Goal: Task Accomplishment & Management: Complete application form

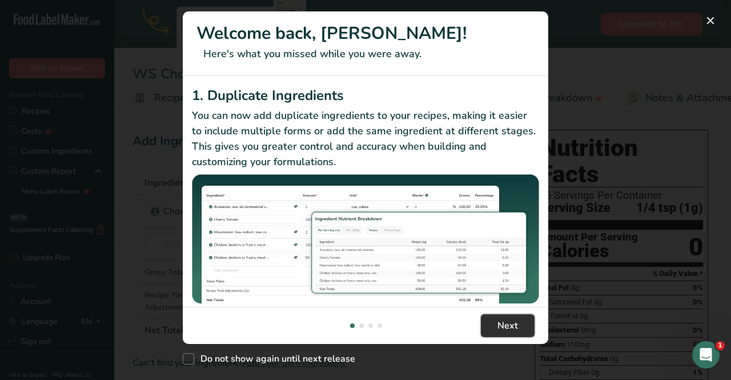
click at [502, 326] on span "Next" at bounding box center [507, 325] width 21 height 14
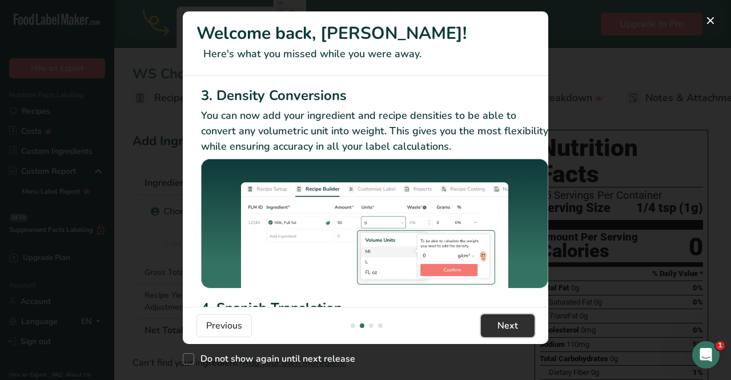
click at [502, 326] on span "Next" at bounding box center [507, 325] width 21 height 14
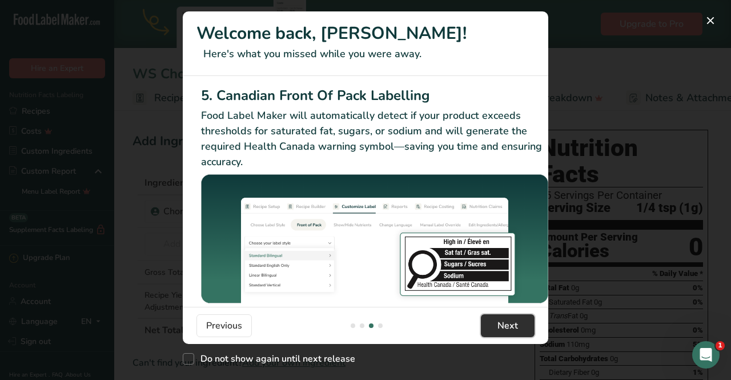
click at [502, 326] on span "Next" at bounding box center [507, 325] width 21 height 14
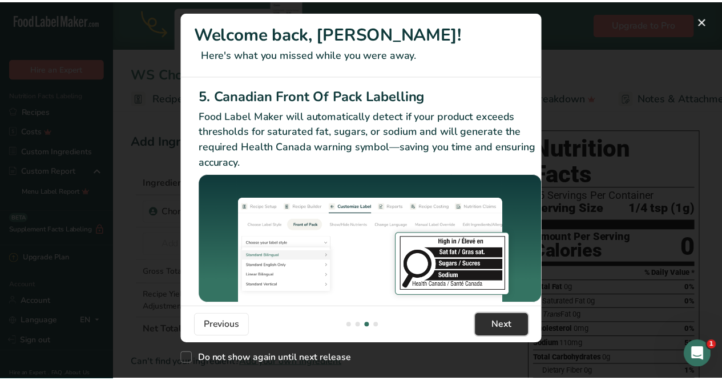
scroll to position [0, 1087]
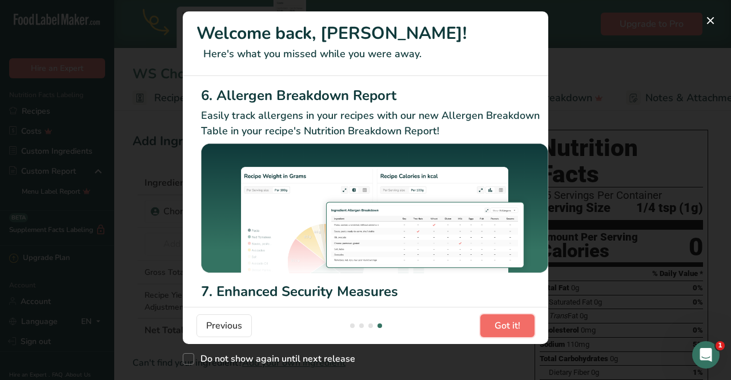
click at [505, 324] on span "Got it!" at bounding box center [507, 325] width 26 height 14
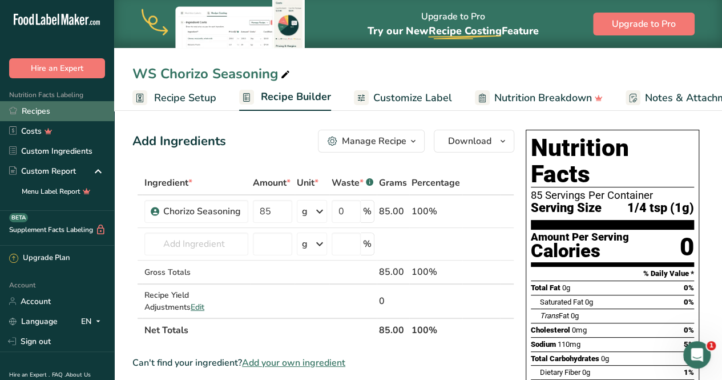
click at [48, 108] on link "Recipes" at bounding box center [57, 111] width 114 height 20
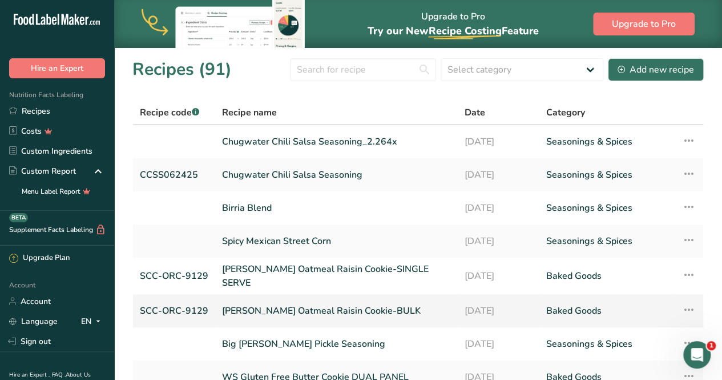
click at [295, 305] on link "[PERSON_NAME] Oatmeal Raisin Cookie-BULK" at bounding box center [336, 311] width 228 height 24
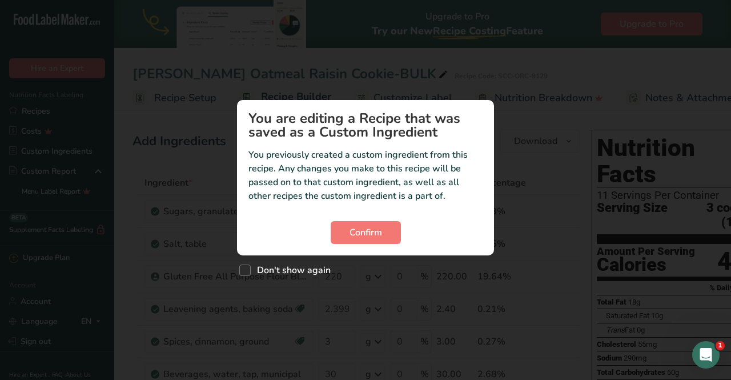
click at [519, 211] on div "Custom ingredient modal" at bounding box center [365, 190] width 731 height 380
click at [349, 155] on p "You previously created a custom ingredient from this recipe. Any changes you ma…" at bounding box center [365, 175] width 234 height 55
click at [285, 156] on p "You previously created a custom ingredient from this recipe. Any changes you ma…" at bounding box center [365, 175] width 234 height 55
click at [473, 226] on div "Confirm" at bounding box center [365, 232] width 234 height 23
click at [381, 227] on span "Confirm" at bounding box center [365, 232] width 33 height 14
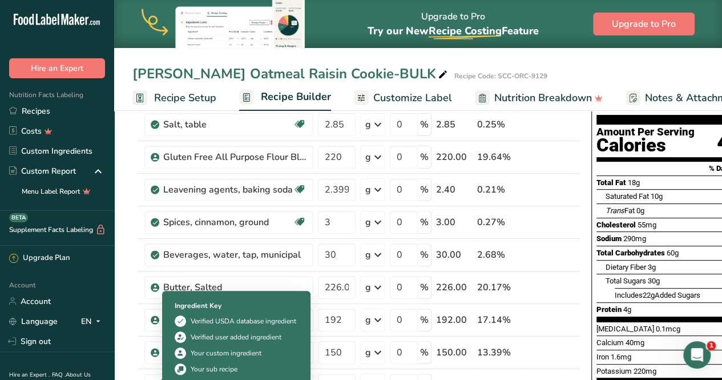
scroll to position [114, 0]
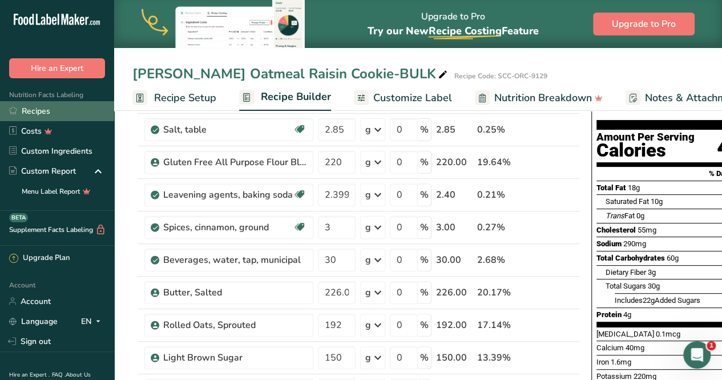
click at [48, 114] on link "Recipes" at bounding box center [57, 111] width 114 height 20
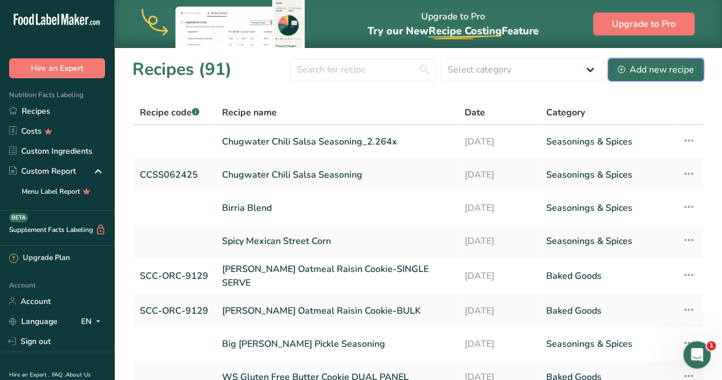
click at [624, 71] on icon at bounding box center [621, 69] width 7 height 7
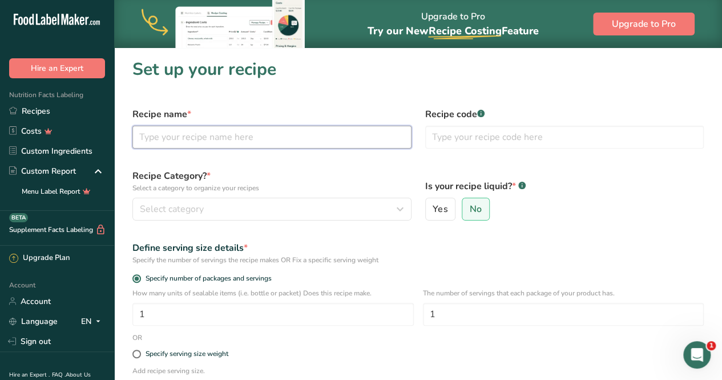
click at [281, 144] on input "text" at bounding box center [271, 137] width 279 height 23
type input "[PERSON_NAME] Chocolate Fudge Brownies"
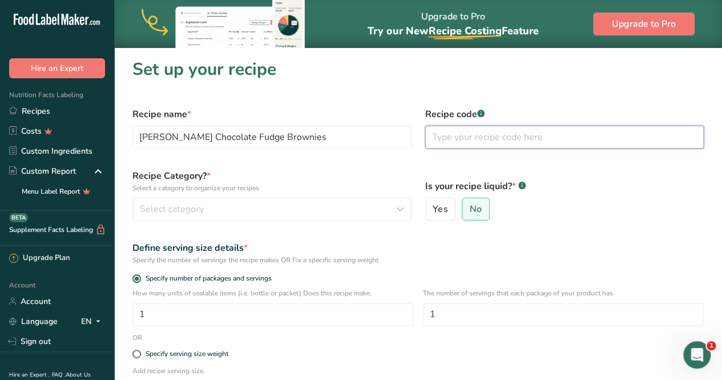
click at [450, 136] on input "text" at bounding box center [564, 137] width 279 height 23
type input "SCC-CFB-40000"
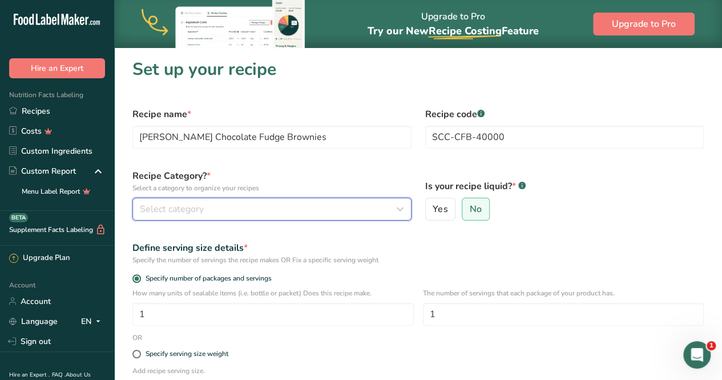
click at [170, 210] on span "Select category" at bounding box center [172, 209] width 64 height 14
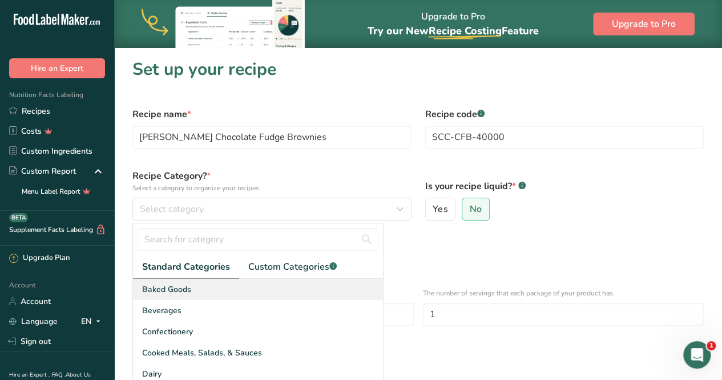
click at [182, 290] on span "Baked Goods" at bounding box center [166, 289] width 49 height 12
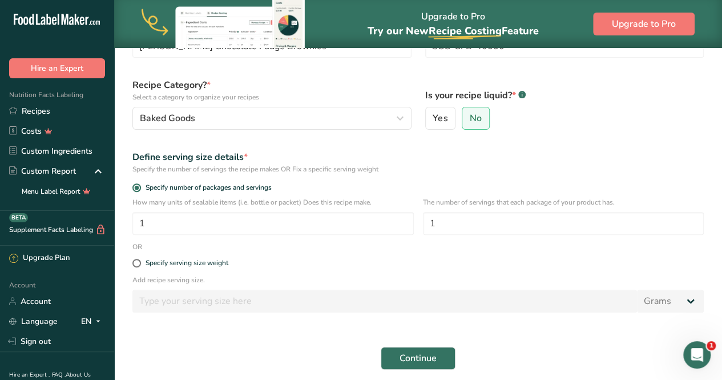
scroll to position [114, 0]
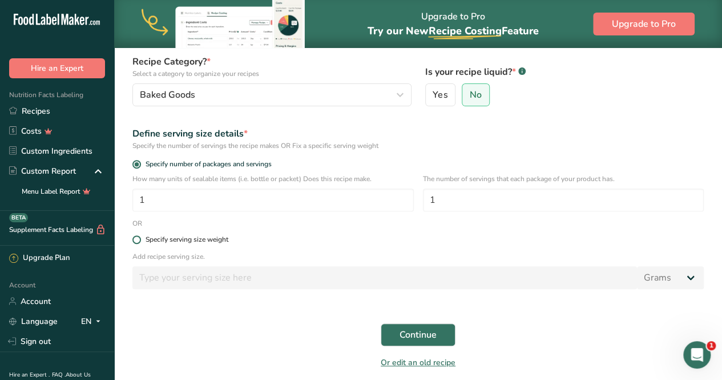
click at [135, 243] on span at bounding box center [136, 239] width 9 height 9
click at [135, 243] on input "Specify serving size weight" at bounding box center [135, 239] width 7 height 7
radio input "true"
radio input "false"
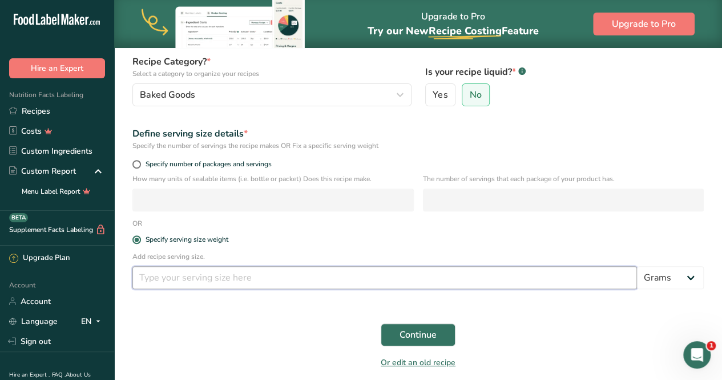
click at [159, 280] on input "number" at bounding box center [384, 277] width 505 height 23
type input "28"
click at [407, 337] on span "Continue" at bounding box center [418, 335] width 37 height 14
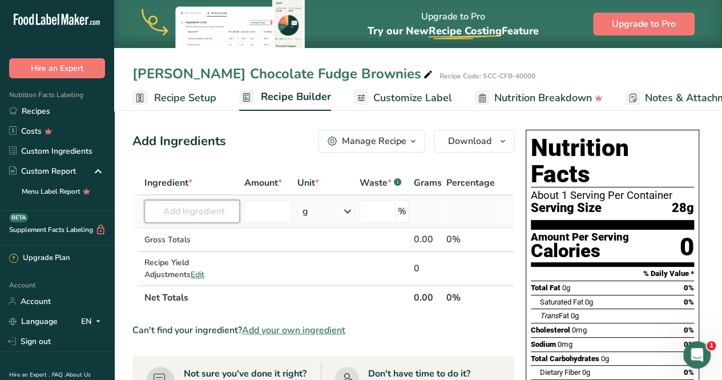
click at [196, 209] on input "text" at bounding box center [191, 211] width 95 height 23
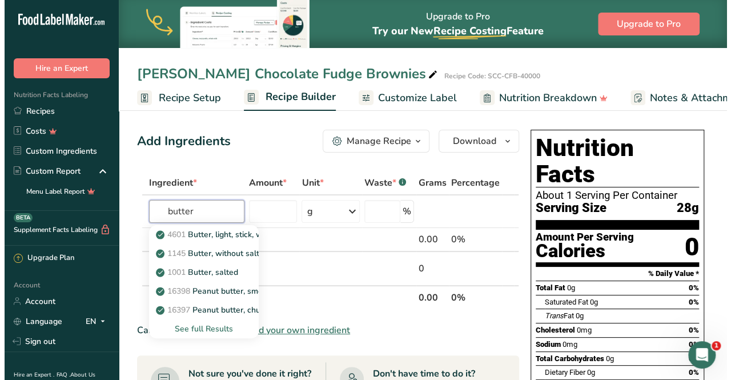
scroll to position [57, 0]
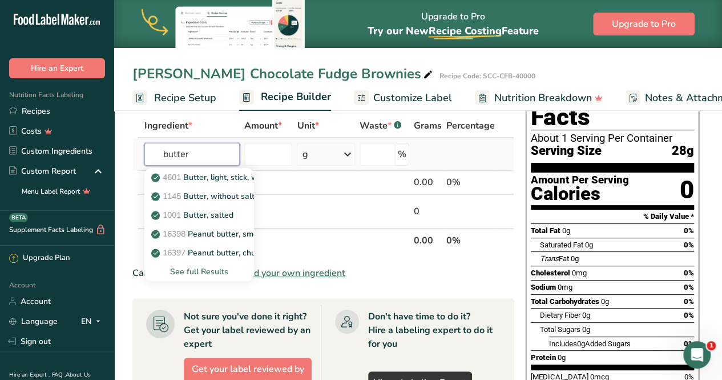
type input "butter"
click at [212, 271] on div "See full Results" at bounding box center [199, 271] width 91 height 12
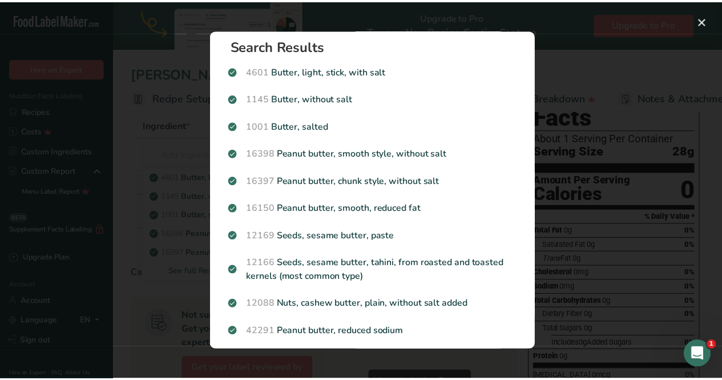
scroll to position [0, 0]
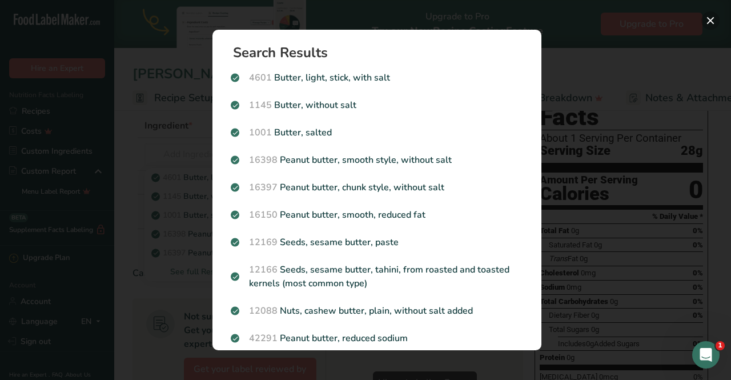
click at [708, 23] on button "Search results modal" at bounding box center [710, 20] width 18 height 18
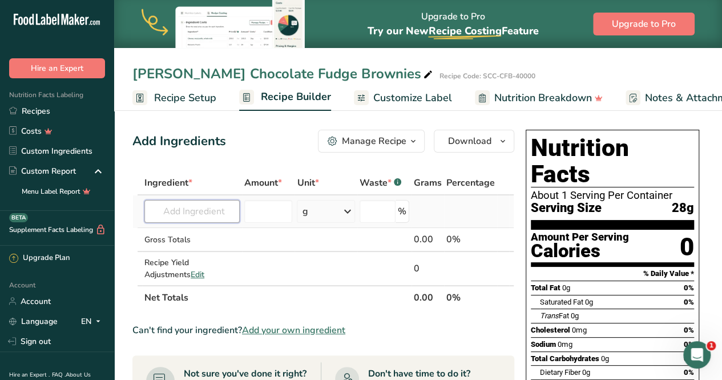
click at [197, 212] on input "text" at bounding box center [191, 211] width 95 height 23
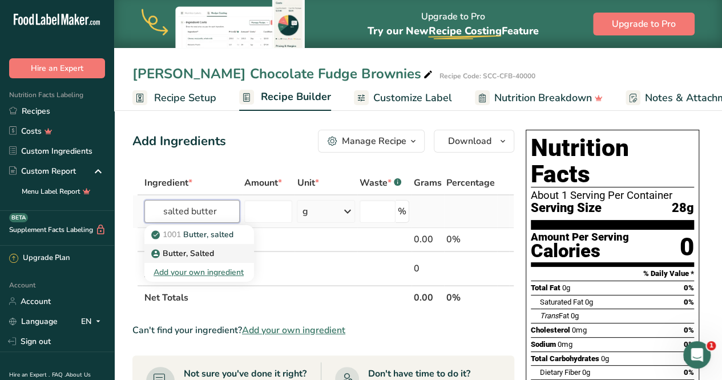
type input "salted butter"
click at [170, 240] on p "Butter, Salted" at bounding box center [194, 234] width 80 height 12
type input "Butter, Salted"
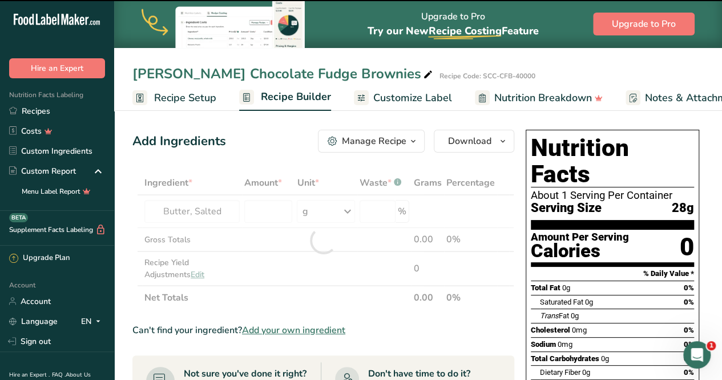
type input "0"
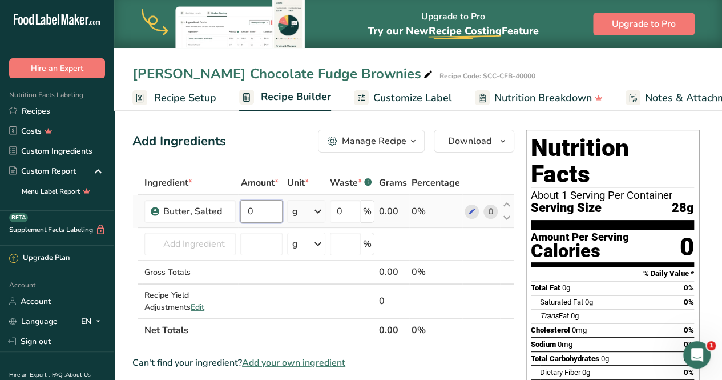
click at [253, 209] on input "0" at bounding box center [261, 211] width 42 height 23
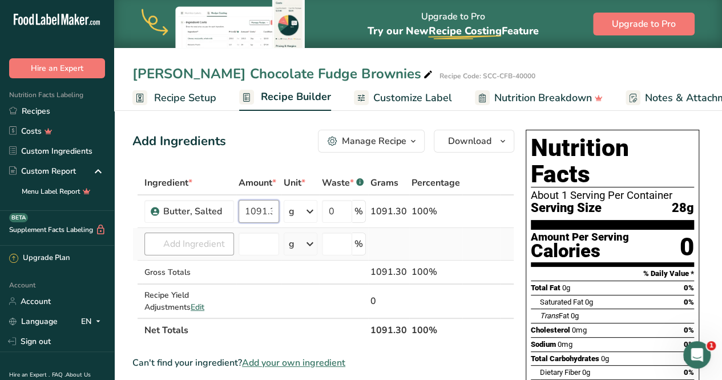
type input "1091.3"
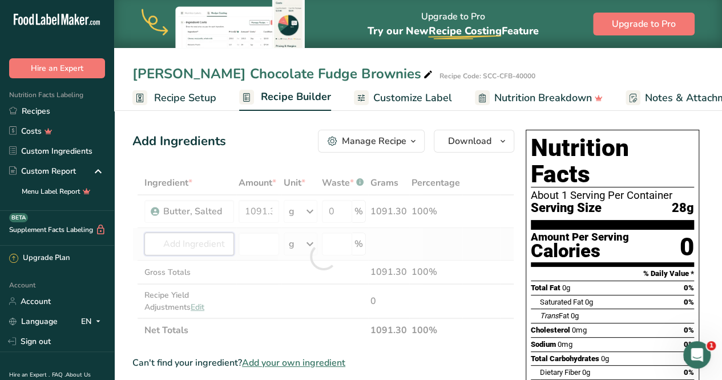
click at [185, 239] on div "Ingredient * Amount * Unit * Waste * .a-a{fill:#347362;}.b-a{fill:#fff;} Grams …" at bounding box center [323, 256] width 382 height 171
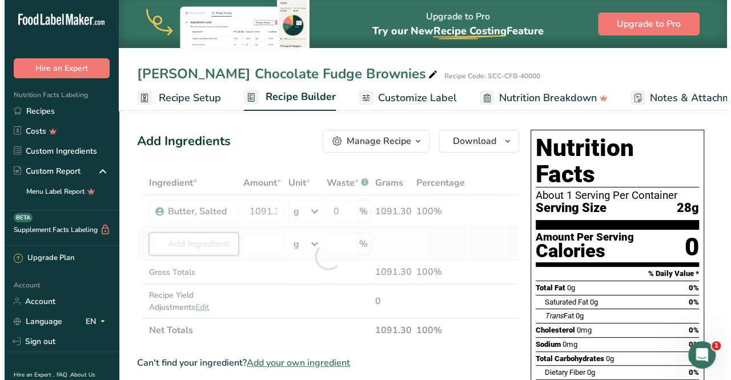
scroll to position [0, 0]
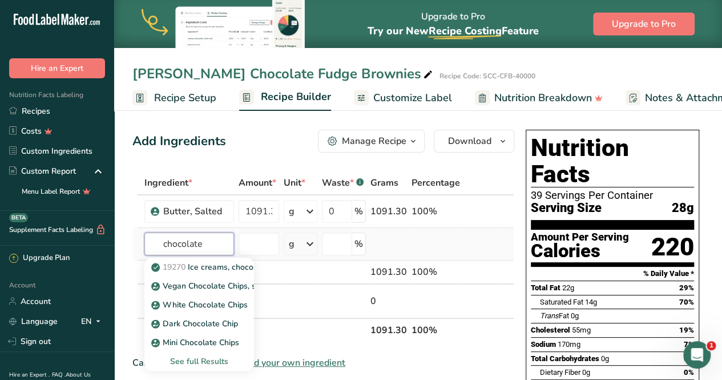
type input "chocolate"
click at [204, 361] on div "See full Results" at bounding box center [199, 361] width 91 height 12
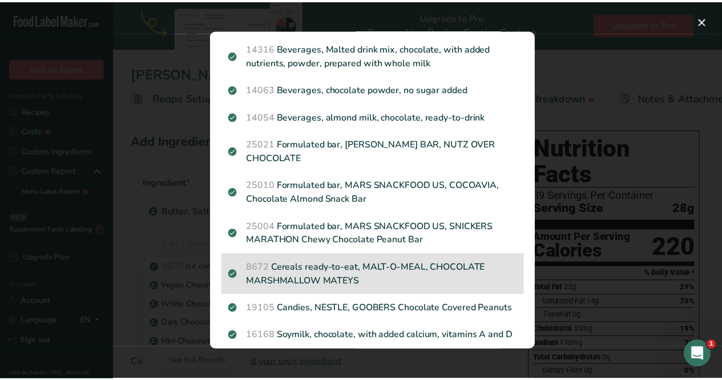
scroll to position [1314, 0]
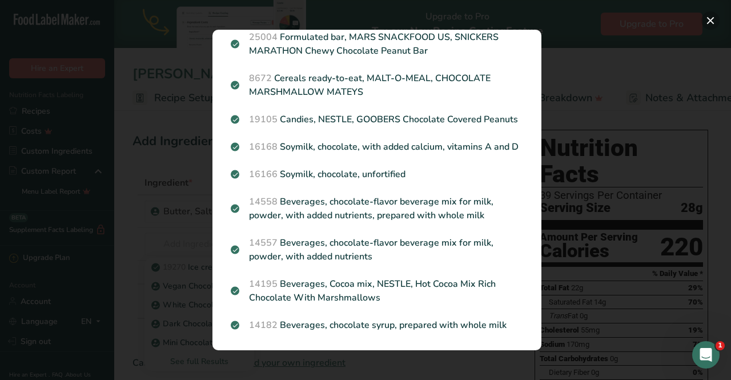
click at [705, 20] on button "Search results modal" at bounding box center [710, 20] width 18 height 18
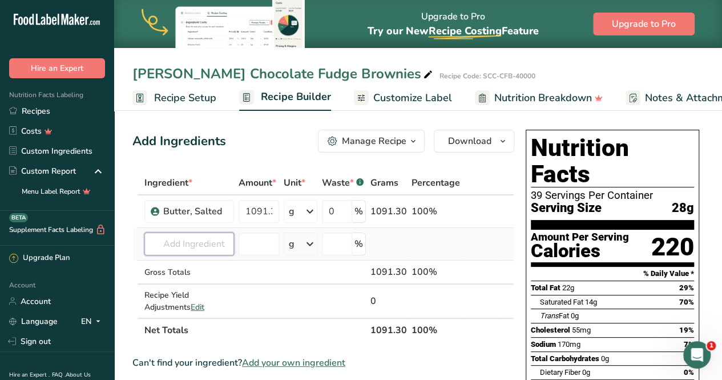
click at [183, 242] on input "text" at bounding box center [189, 243] width 90 height 23
type input "g"
click at [204, 237] on input "text" at bounding box center [189, 243] width 90 height 23
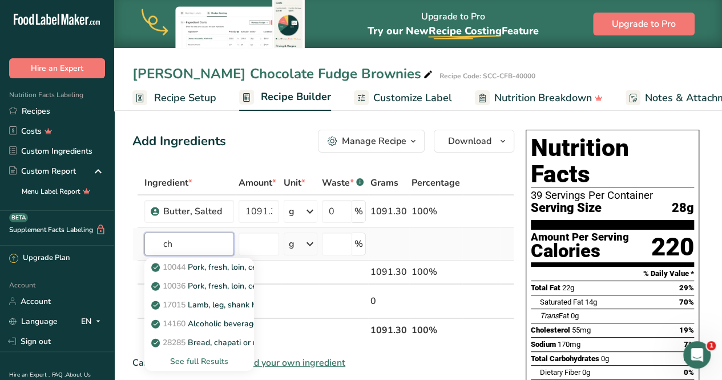
type input "c"
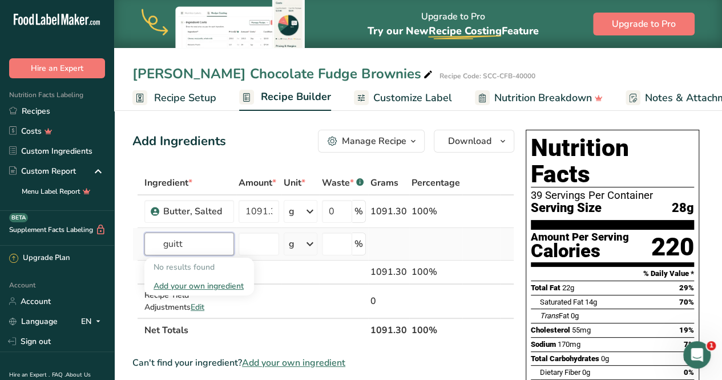
type input "guitt"
click at [196, 284] on div "Add your own ingredient" at bounding box center [199, 286] width 91 height 12
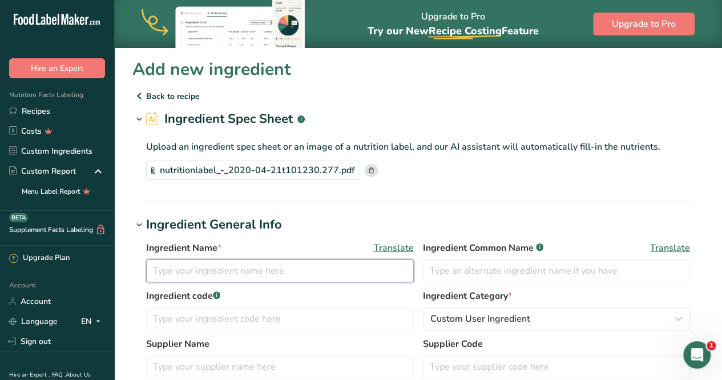
click at [281, 265] on input "text" at bounding box center [280, 270] width 268 height 23
drag, startPoint x: 293, startPoint y: 275, endPoint x: 203, endPoint y: 261, distance: 91.3
click at [292, 275] on input "Oban Unsweetened" at bounding box center [280, 270] width 268 height 23
click at [154, 271] on input "Oban Unsweetened" at bounding box center [280, 270] width 268 height 23
click at [314, 271] on input "Chocolate, Oban Unsweetened" at bounding box center [280, 270] width 268 height 23
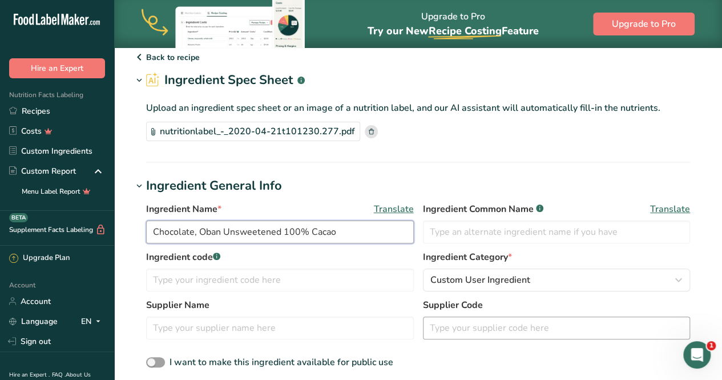
scroll to position [57, 0]
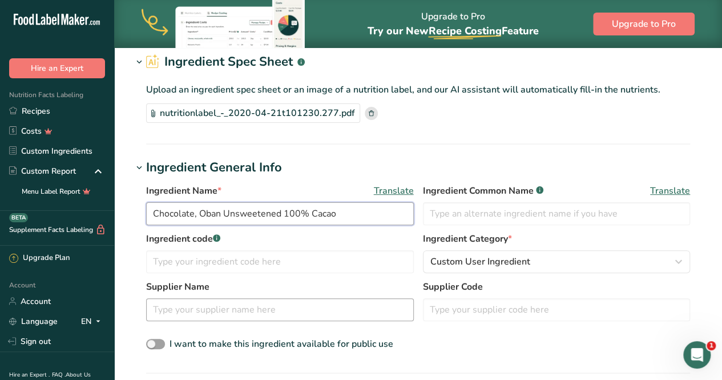
type input "Chocolate, Oban Unsweetened 100% Cacao"
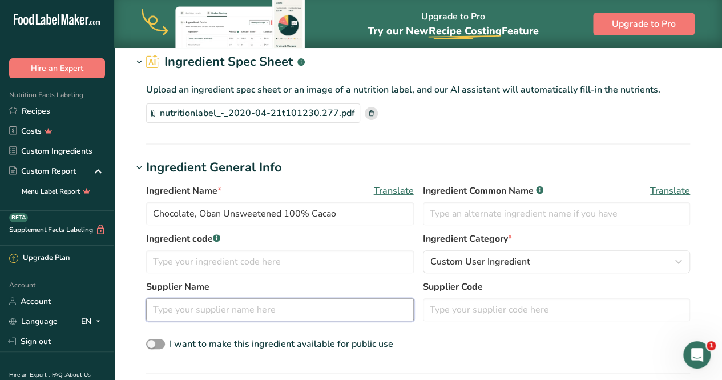
click at [279, 302] on input "text" at bounding box center [280, 309] width 268 height 23
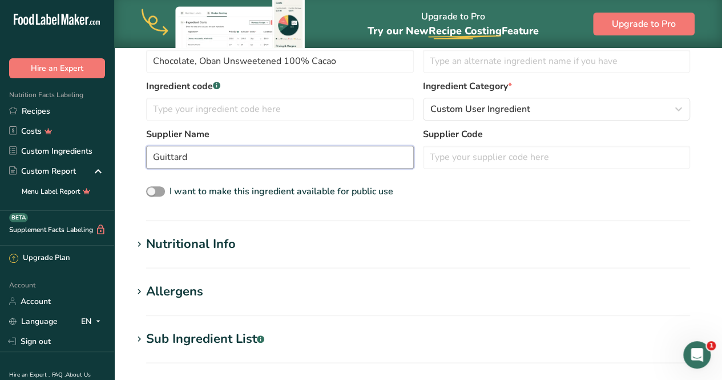
scroll to position [228, 0]
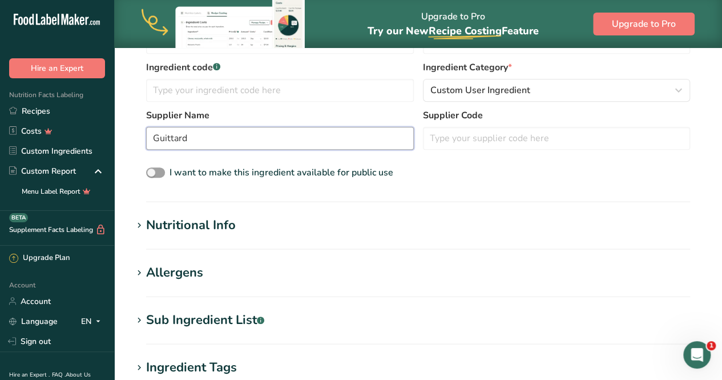
type input "Guittard"
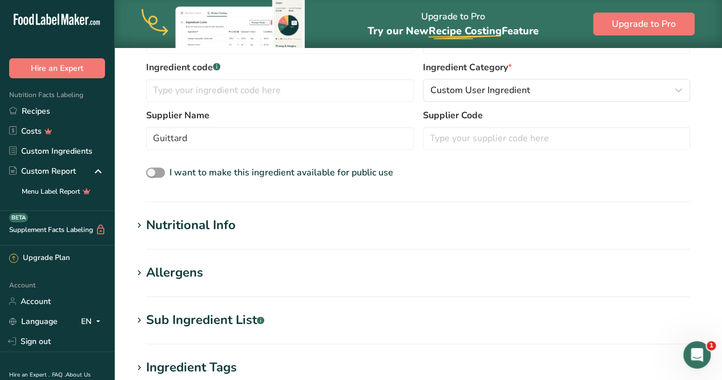
click at [199, 222] on div "Nutritional Info" at bounding box center [191, 225] width 90 height 19
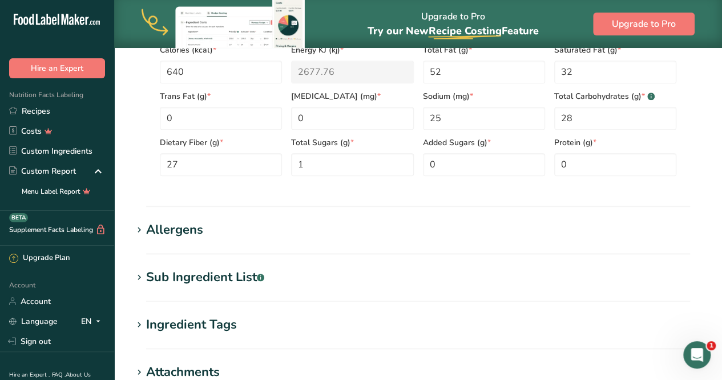
scroll to position [571, 0]
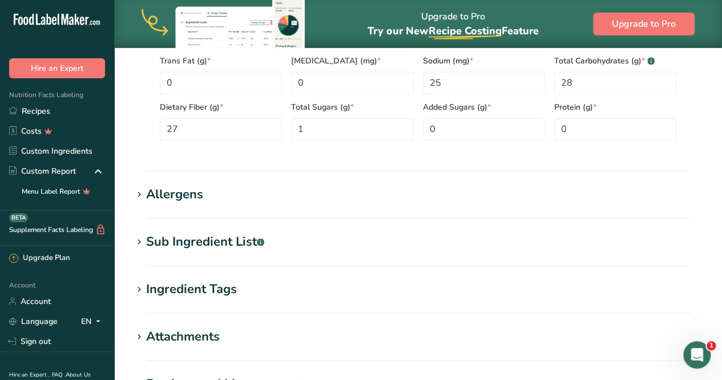
click at [176, 197] on div "Allergens" at bounding box center [174, 194] width 57 height 19
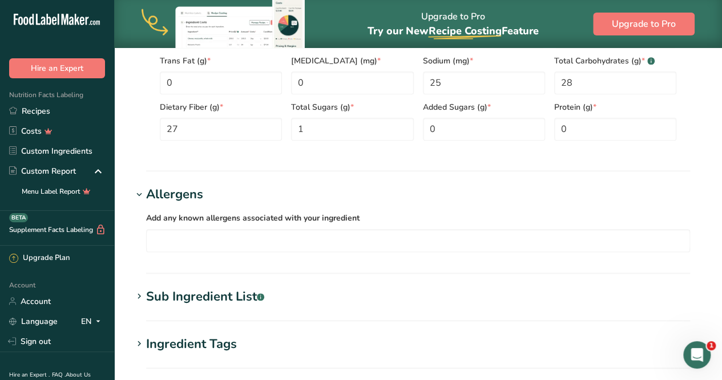
click at [155, 293] on div "Sub Ingredient List .a-a{fill:#347362;}.b-a{fill:#fff;}" at bounding box center [205, 296] width 118 height 19
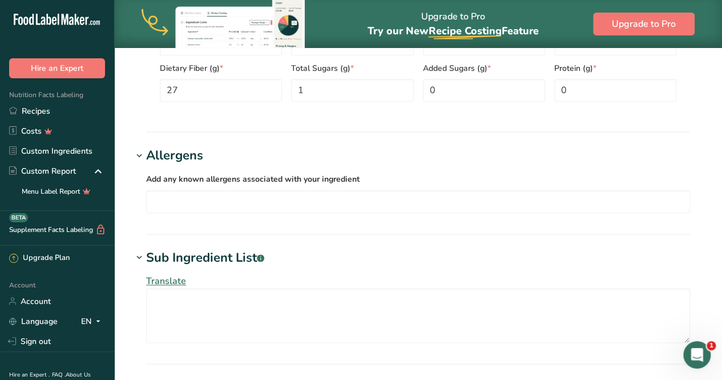
scroll to position [628, 0]
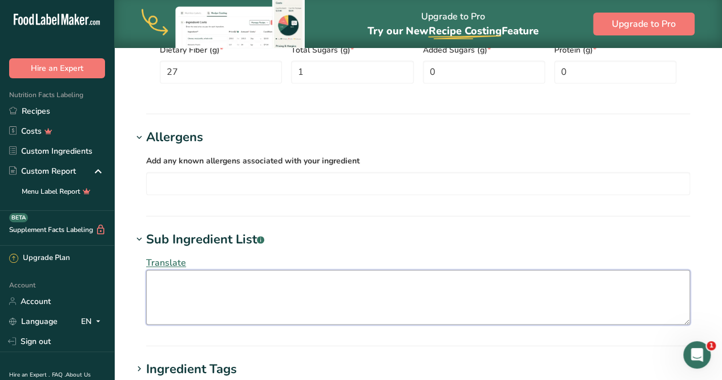
click at [183, 279] on textarea at bounding box center [418, 296] width 544 height 55
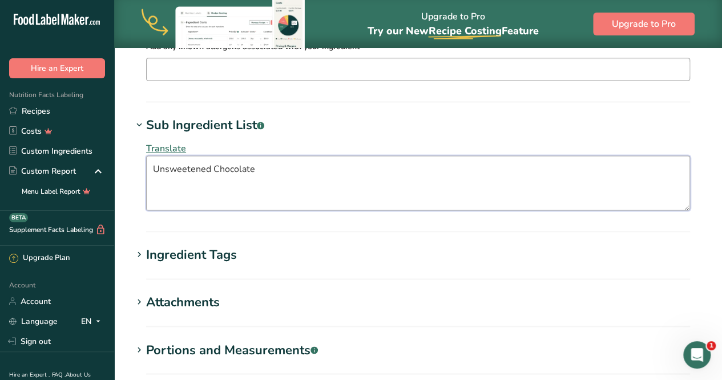
scroll to position [571, 0]
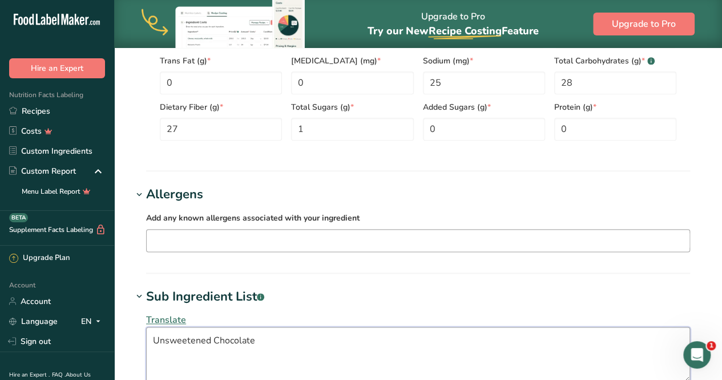
type textarea "Unsweetened Chocolate"
click at [181, 236] on input "text" at bounding box center [418, 240] width 543 height 18
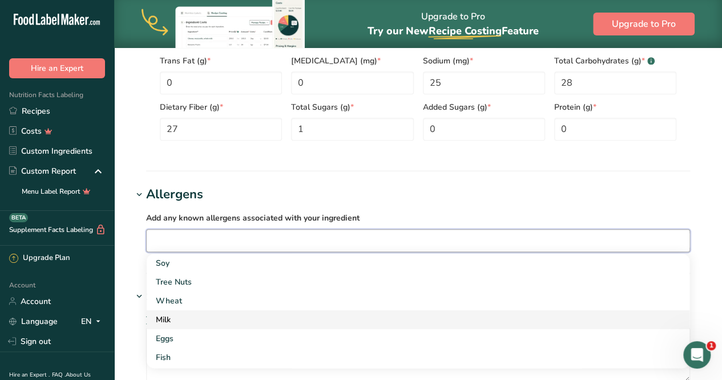
click at [168, 322] on div "Milk" at bounding box center [409, 319] width 506 height 12
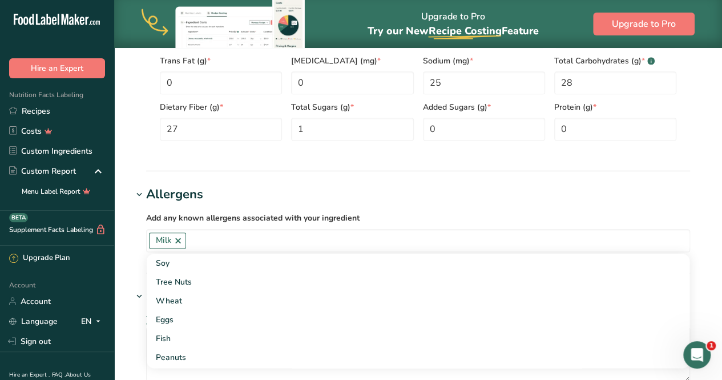
click at [242, 195] on h1 "Allergens" at bounding box center [417, 194] width 571 height 19
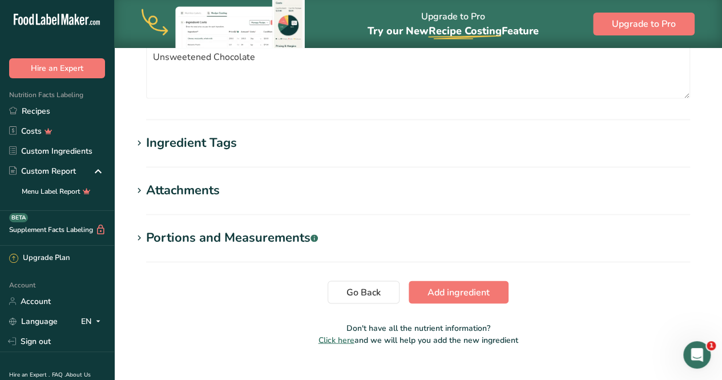
scroll to position [818, 0]
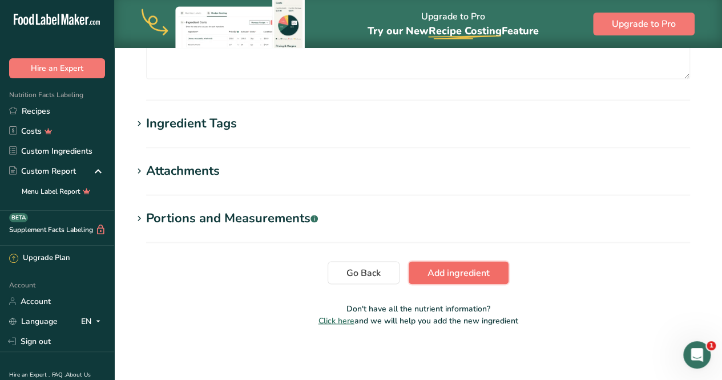
click at [437, 275] on span "Add ingredient" at bounding box center [458, 272] width 62 height 14
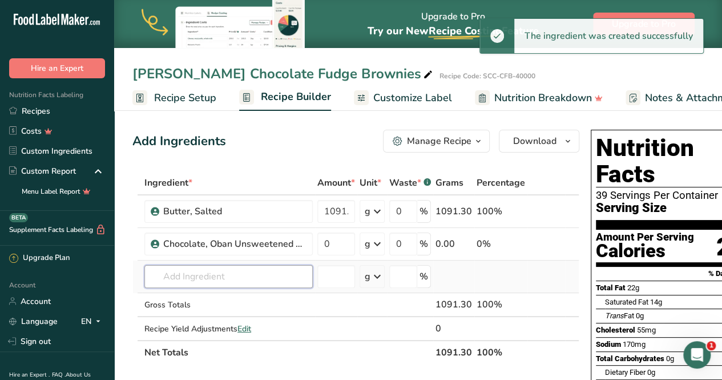
click at [166, 279] on input "text" at bounding box center [228, 276] width 168 height 23
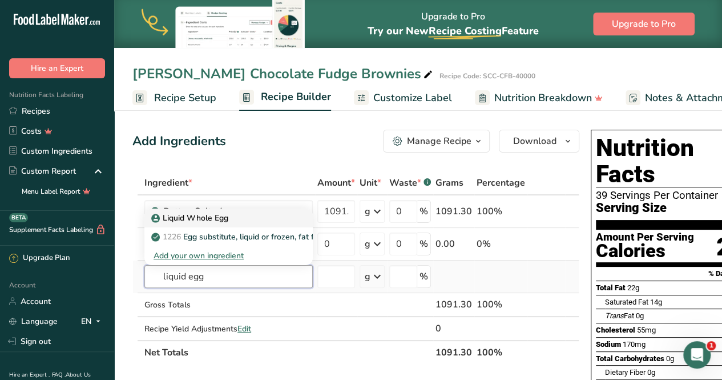
type input "liquid egg"
click at [195, 221] on p "Liquid Whole Egg" at bounding box center [191, 218] width 75 height 12
type input "Liquid Whole Egg"
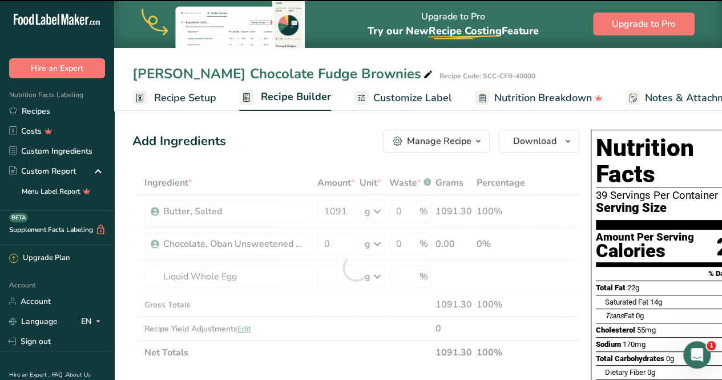
type input "0"
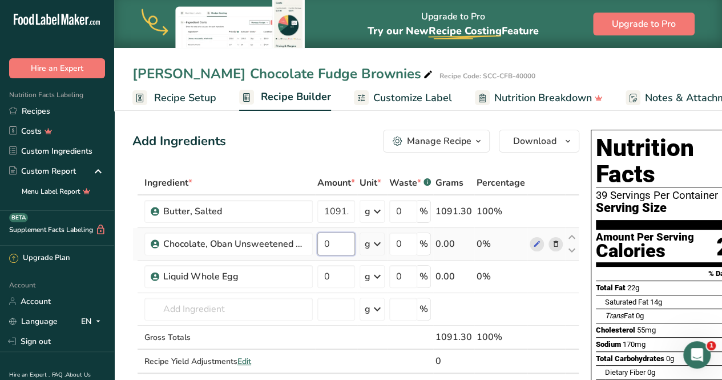
click at [331, 247] on input "0" at bounding box center [336, 243] width 38 height 23
type input "734.5"
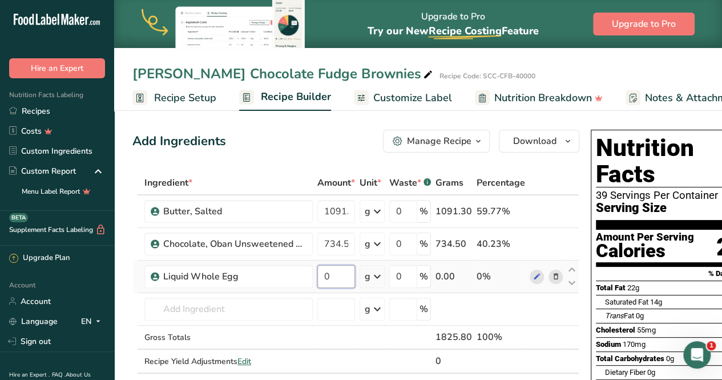
click at [340, 277] on div "Ingredient * Amount * Unit * Waste * .a-a{fill:#347362;}.b-a{fill:#fff;} Grams …" at bounding box center [355, 284] width 447 height 226
type input "937.9"
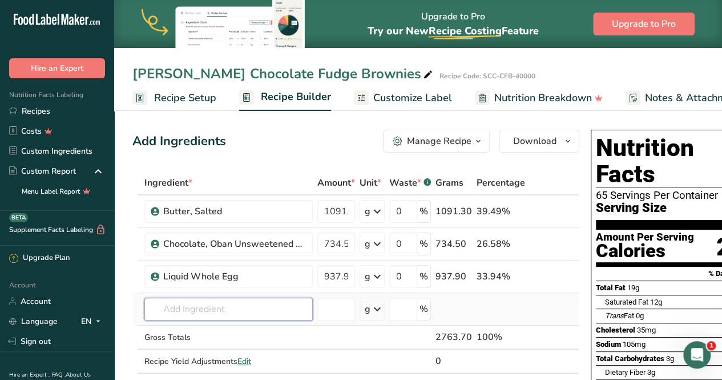
click at [197, 312] on div "Ingredient * Amount * Unit * Waste * .a-a{fill:#347362;}.b-a{fill:#fff;} Grams …" at bounding box center [355, 284] width 447 height 226
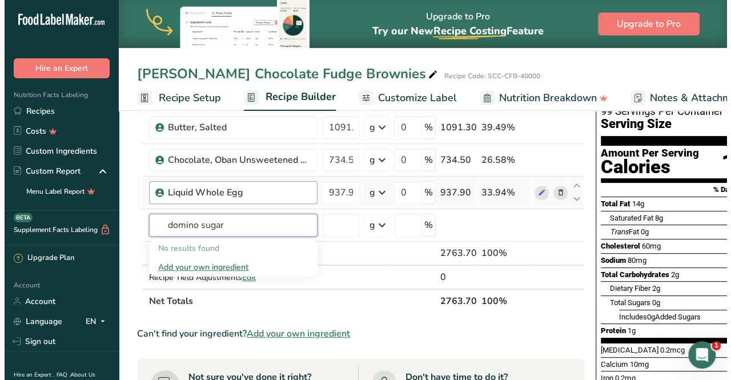
scroll to position [57, 0]
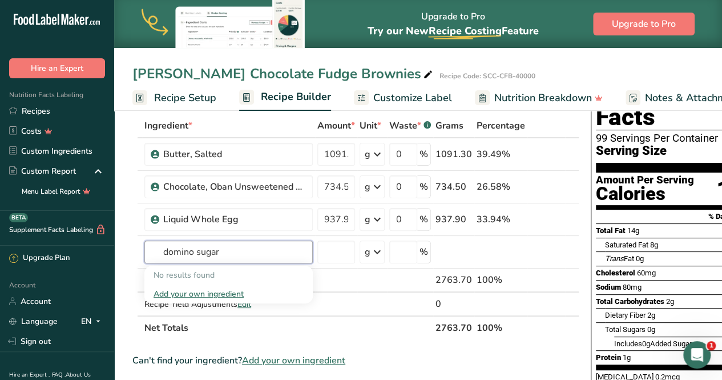
drag, startPoint x: 186, startPoint y: 247, endPoint x: 102, endPoint y: 240, distance: 84.1
click at [103, 241] on div ".a-20{fill:#fff;} Hire an Expert Nutrition Facts Labeling Recipes Costs Custom …" at bounding box center [361, 339] width 722 height 792
drag, startPoint x: 227, startPoint y: 251, endPoint x: 188, endPoint y: 249, distance: 38.8
click at [188, 249] on input "sugar domino" at bounding box center [228, 251] width 168 height 23
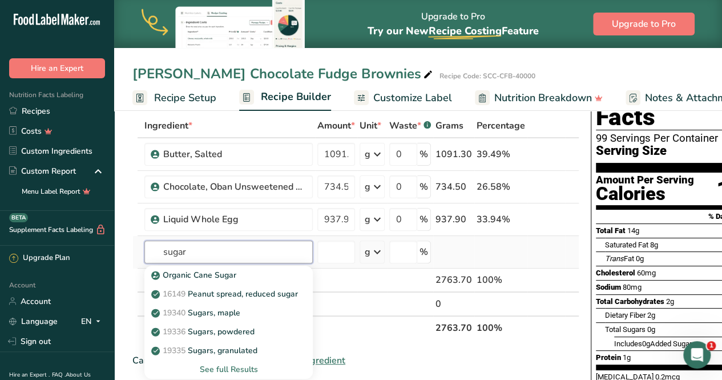
type input "sugar"
click at [237, 368] on div "See full Results" at bounding box center [229, 369] width 150 height 12
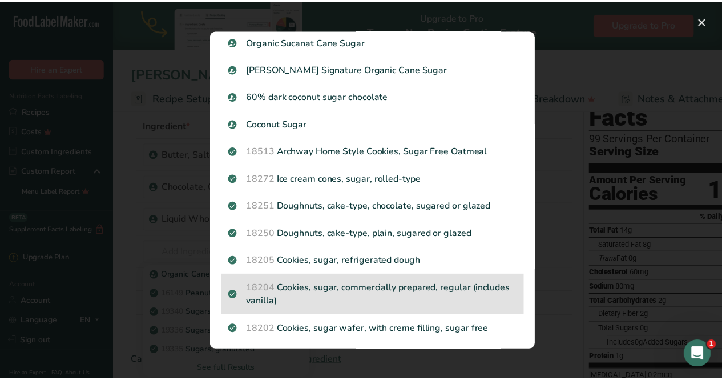
scroll to position [0, 0]
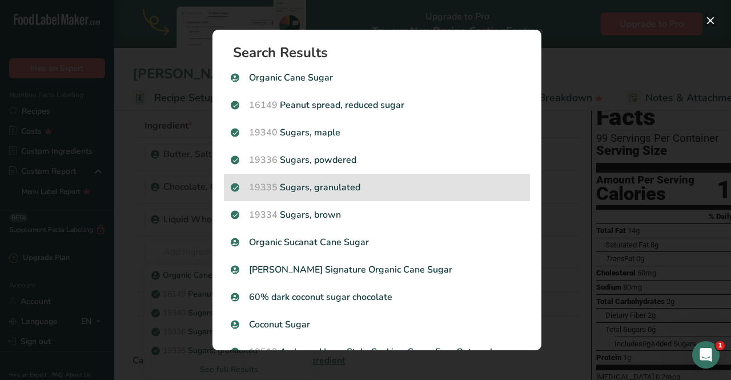
click at [326, 188] on p "19335 [GEOGRAPHIC_DATA], granulated" at bounding box center [377, 187] width 292 height 14
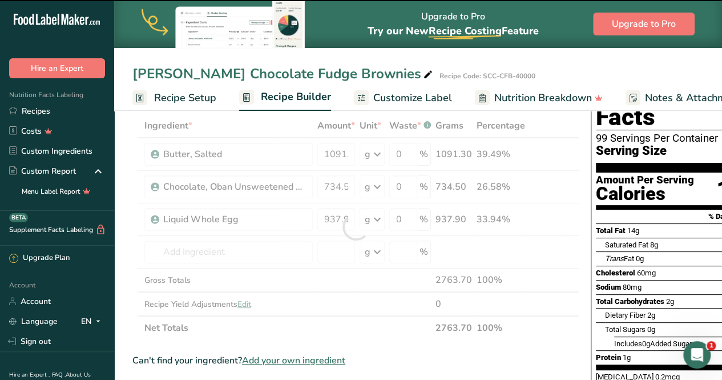
type input "0"
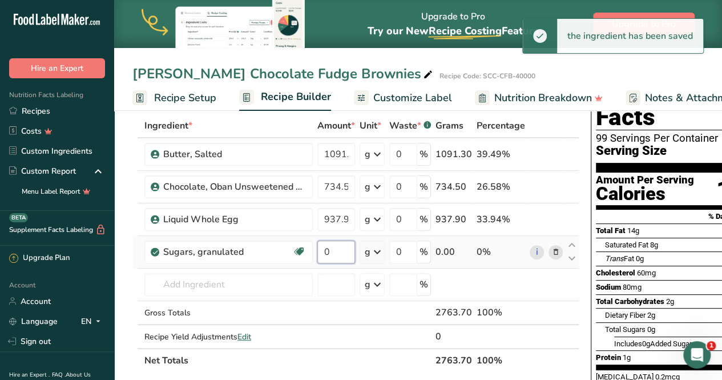
click at [336, 252] on input "0" at bounding box center [336, 251] width 38 height 23
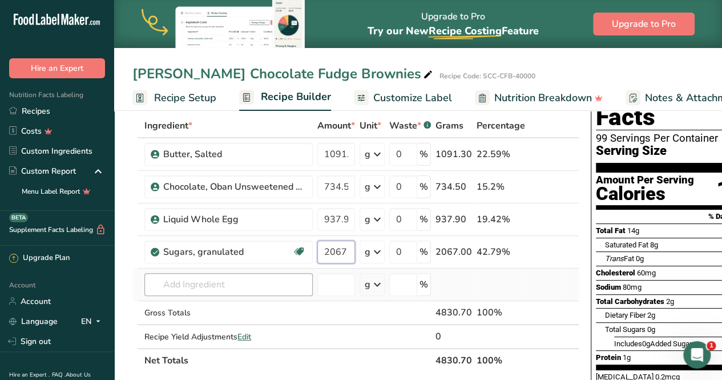
type input "2067"
click at [184, 285] on div "Ingredient * Amount * Unit * Waste * .a-a{fill:#347362;}.b-a{fill:#fff;} Grams …" at bounding box center [355, 243] width 447 height 259
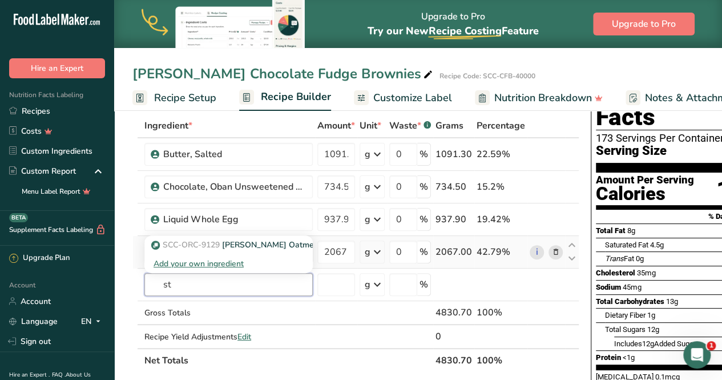
type input "s"
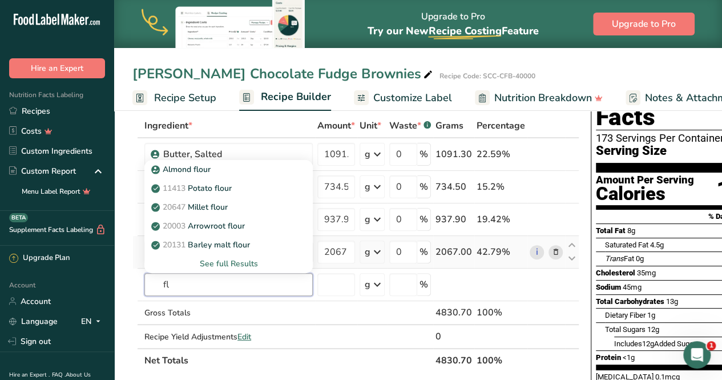
type input "f"
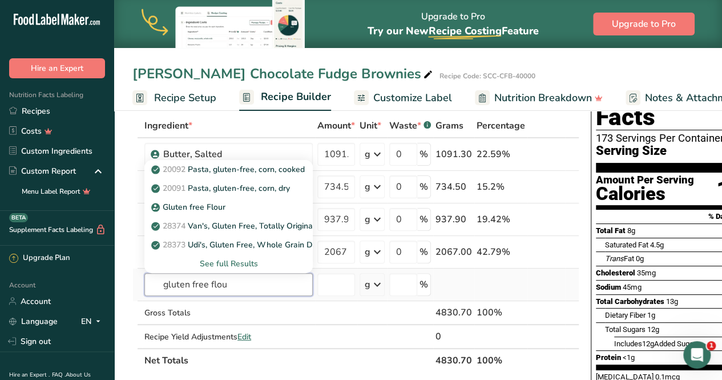
type input "gluten free flour"
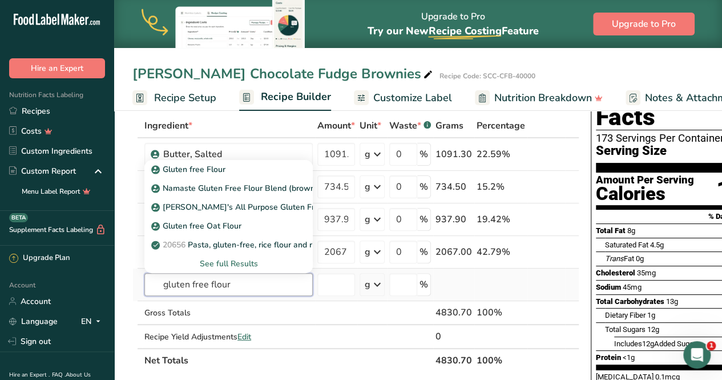
drag, startPoint x: 237, startPoint y: 282, endPoint x: 160, endPoint y: 281, distance: 77.6
click at [159, 280] on input "gluten free flour" at bounding box center [228, 284] width 168 height 23
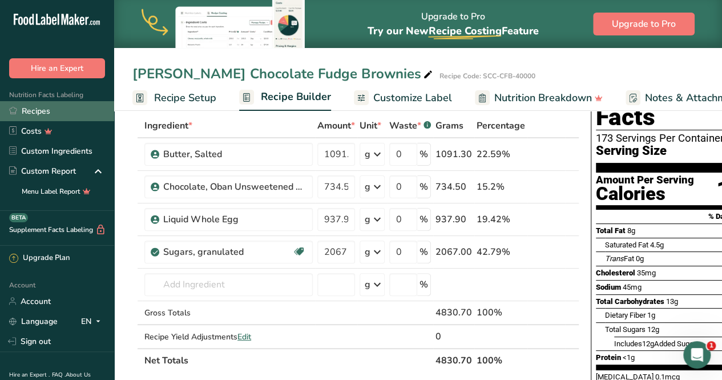
click at [39, 115] on link "Recipes" at bounding box center [57, 111] width 114 height 20
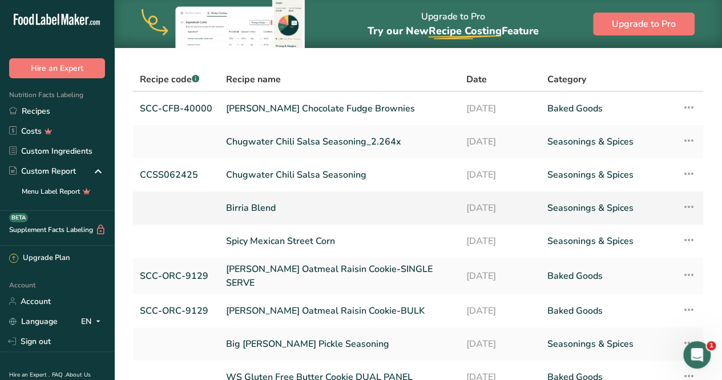
scroll to position [57, 0]
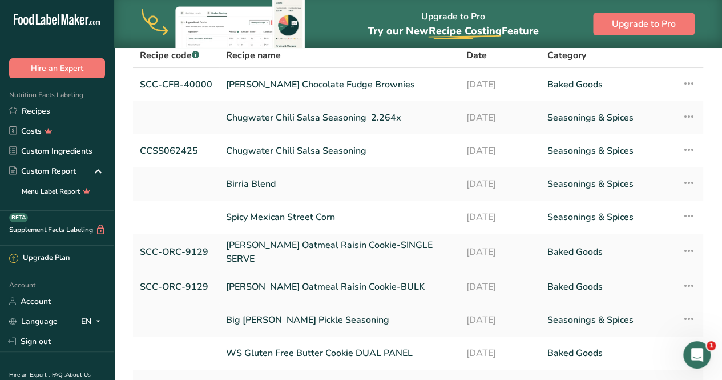
click at [336, 283] on link "[PERSON_NAME] Oatmeal Raisin Cookie-BULK" at bounding box center [339, 287] width 226 height 24
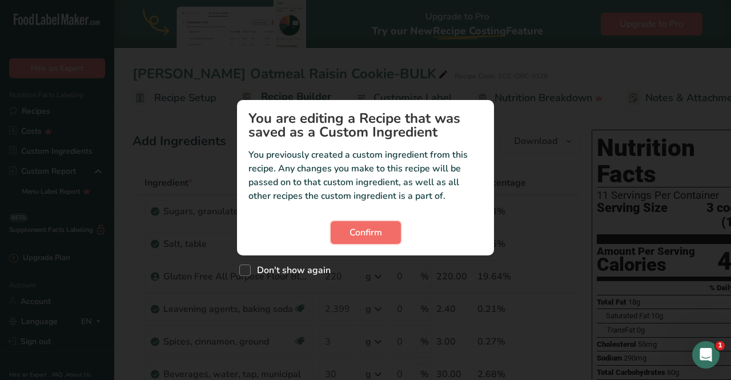
click at [365, 237] on span "Confirm" at bounding box center [365, 232] width 33 height 14
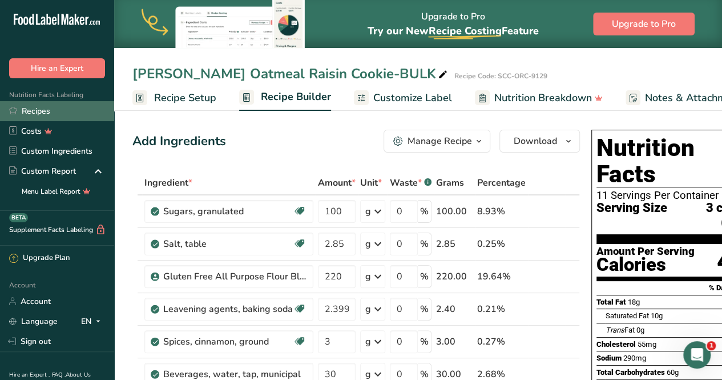
click at [35, 103] on link "Recipes" at bounding box center [57, 111] width 114 height 20
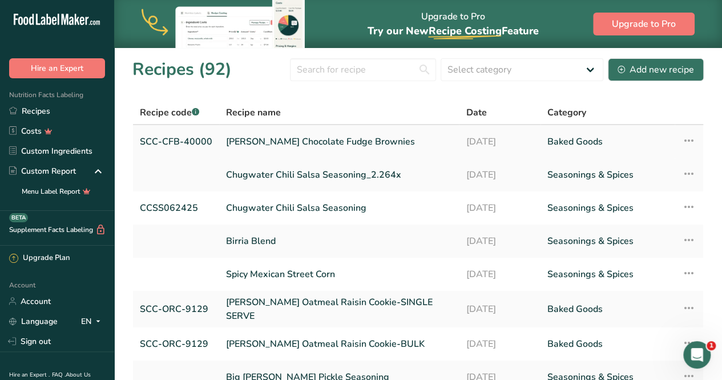
click at [268, 141] on link "[PERSON_NAME] Chocolate Fudge Brownies" at bounding box center [339, 142] width 226 height 24
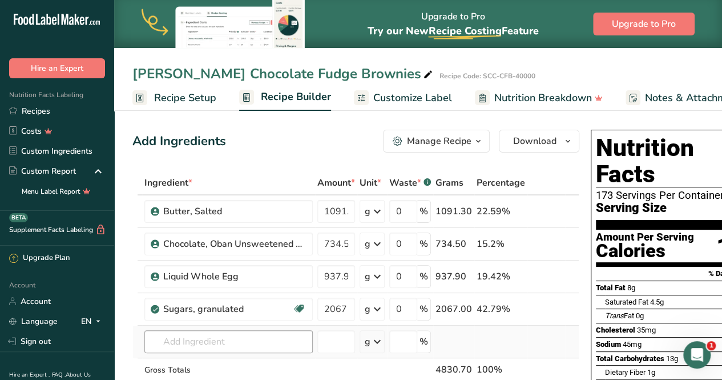
scroll to position [57, 0]
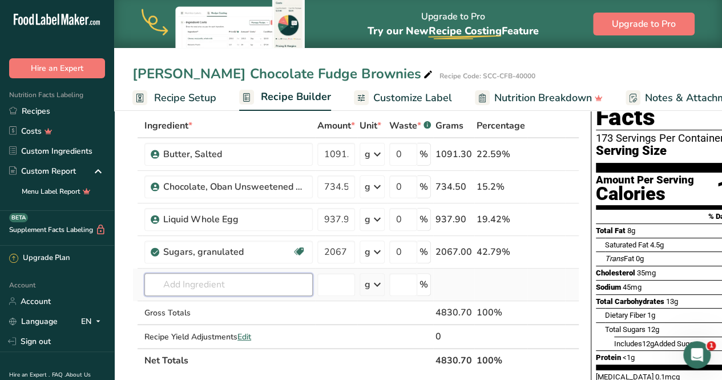
click at [200, 284] on input "text" at bounding box center [228, 284] width 168 height 23
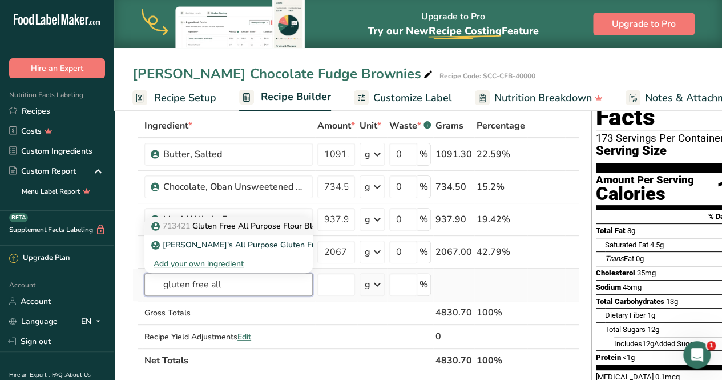
type input "gluten free all"
click at [235, 222] on p "713421 Gluten Free All Purpose Flour Blend" at bounding box center [240, 226] width 172 height 12
type input "Gluten Free All Purpose Flour Blend"
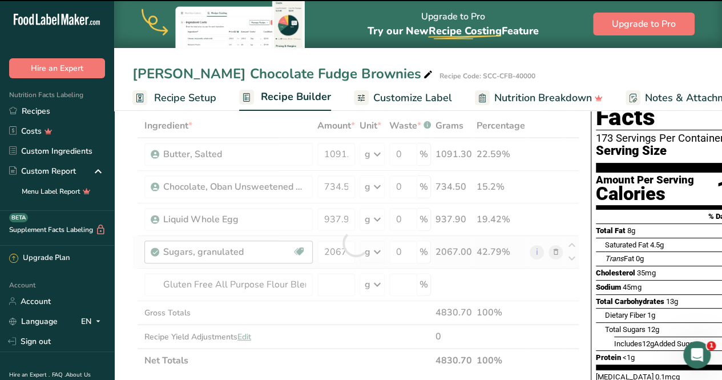
type input "0"
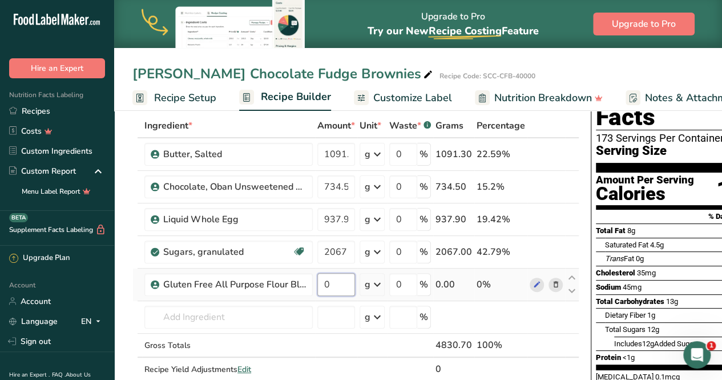
click at [330, 280] on input "0" at bounding box center [336, 284] width 38 height 23
type input "770.25"
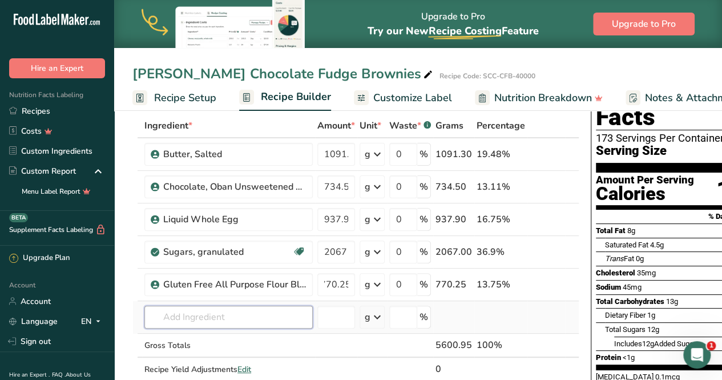
scroll to position [0, 0]
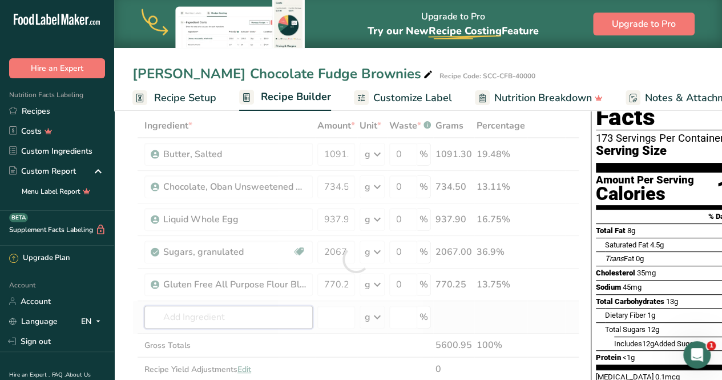
click at [193, 314] on div "Ingredient * Amount * Unit * Waste * .a-a{fill:#347362;}.b-a{fill:#fff;} Grams …" at bounding box center [355, 259] width 447 height 291
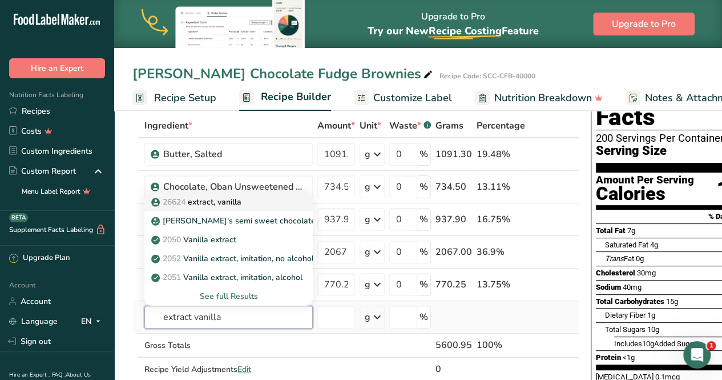
type input "extract vanilla"
click at [205, 201] on p "26624 extract, vanilla" at bounding box center [198, 202] width 88 height 12
type input "extract, vanilla"
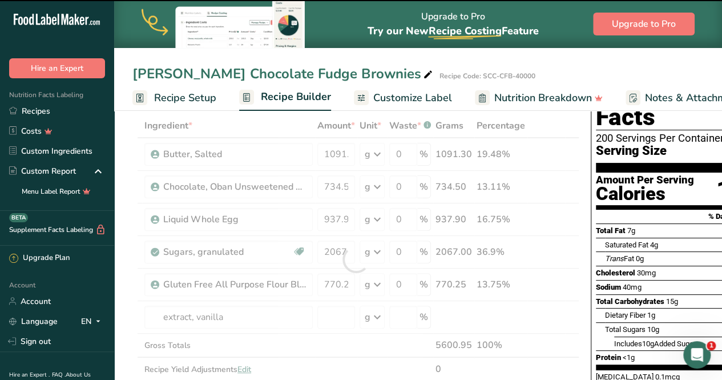
type input "0"
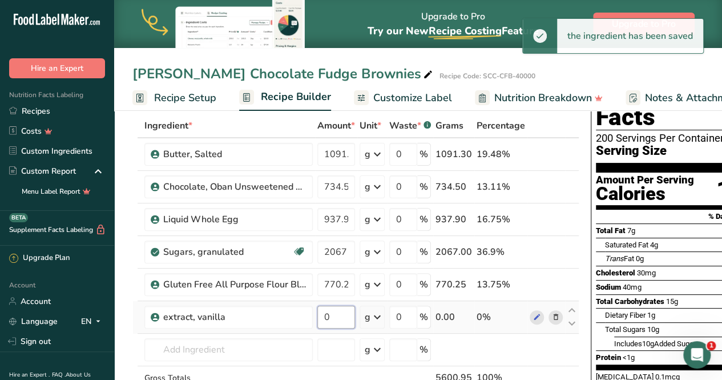
drag, startPoint x: 332, startPoint y: 318, endPoint x: 325, endPoint y: 313, distance: 8.6
click at [329, 316] on input "0" at bounding box center [336, 316] width 38 height 23
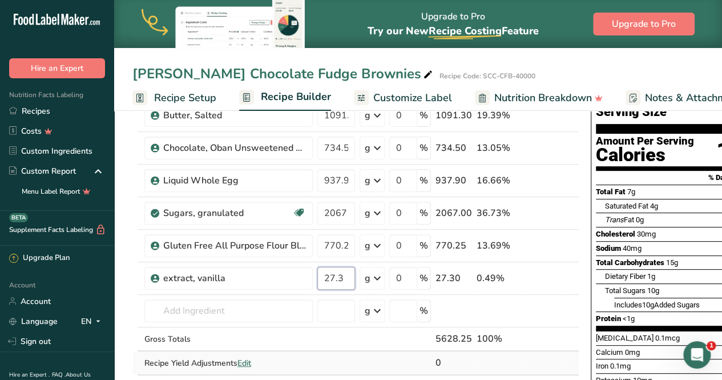
scroll to position [114, 0]
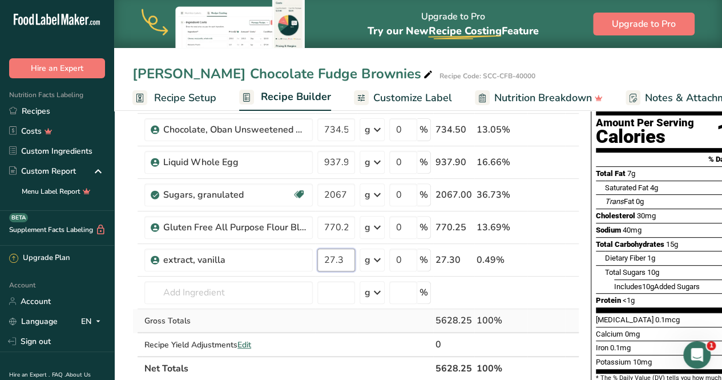
type input "27.3"
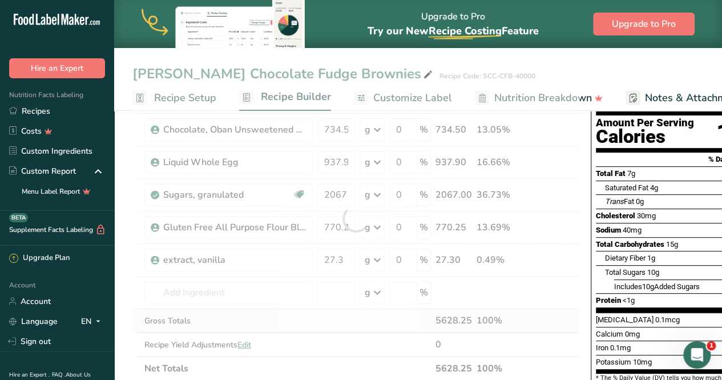
click at [321, 326] on div "Ingredient * Amount * Unit * Waste * .a-a{fill:#347362;}.b-a{fill:#fff;} Grams …" at bounding box center [355, 219] width 447 height 324
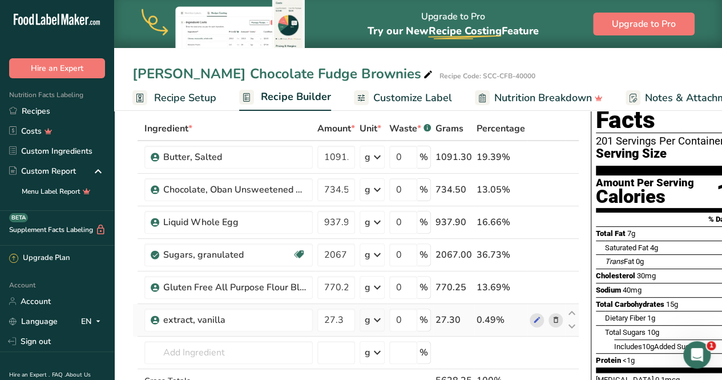
scroll to position [0, 0]
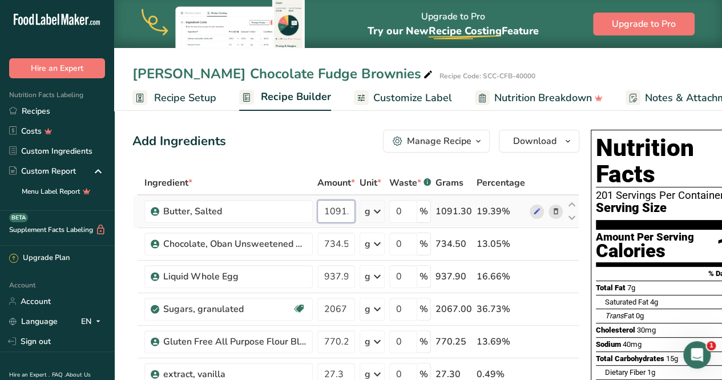
click at [341, 210] on input "1091.3" at bounding box center [336, 211] width 38 height 23
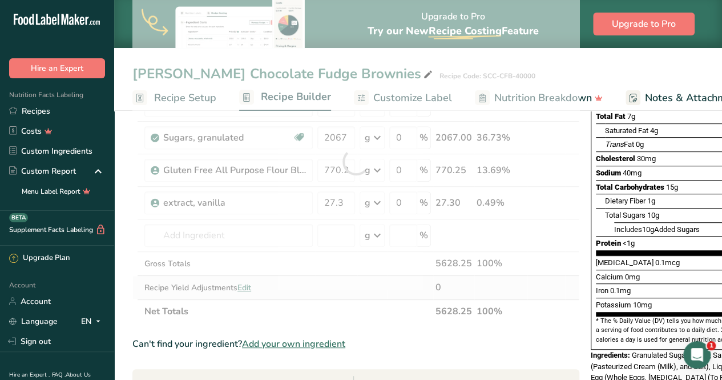
click at [252, 288] on div "Ingredient * Amount * Unit * Waste * .a-a{fill:#347362;}.b-a{fill:#fff;} Grams …" at bounding box center [355, 161] width 447 height 324
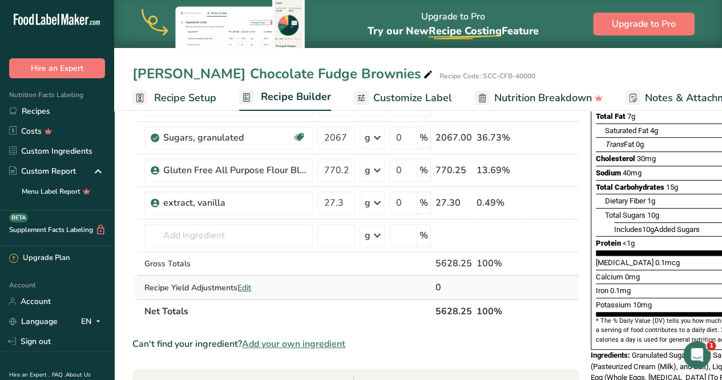
click at [244, 285] on span "Edit" at bounding box center [244, 287] width 14 height 11
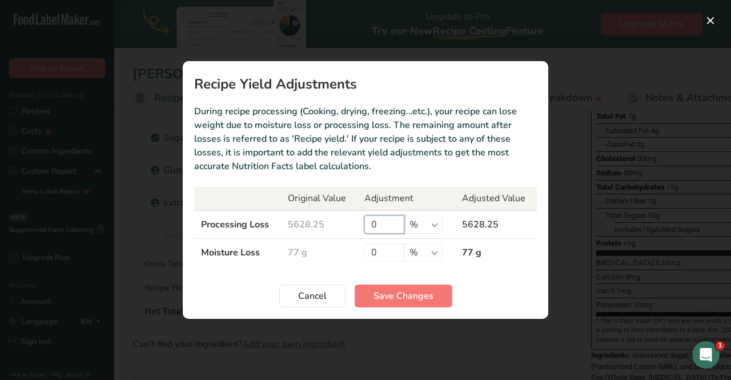
click at [378, 228] on input "0" at bounding box center [384, 224] width 40 height 18
type input "0.15"
click at [320, 289] on span "Cancel" at bounding box center [312, 296] width 29 height 14
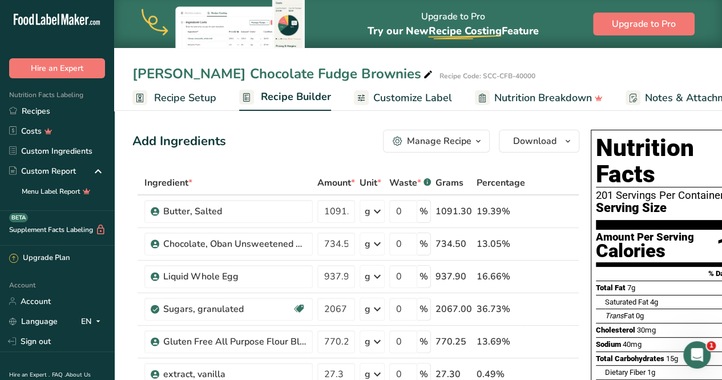
click at [396, 96] on span "Customize Label" at bounding box center [412, 97] width 79 height 15
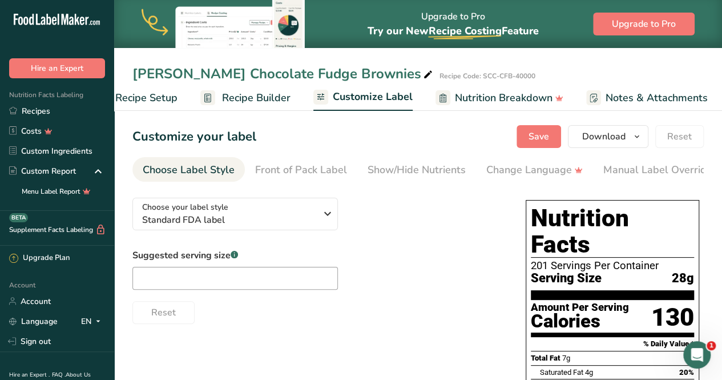
scroll to position [0, 168]
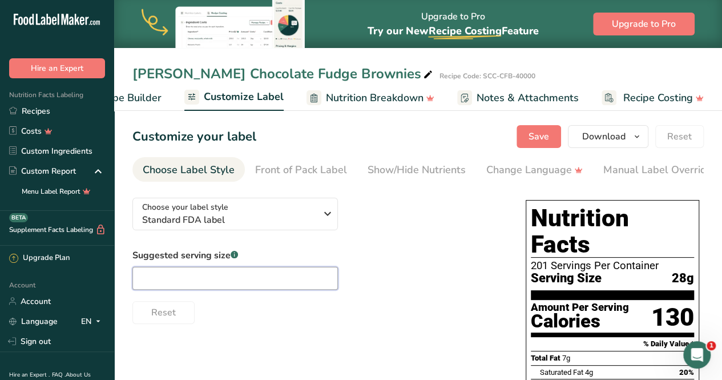
click at [224, 278] on input "text" at bounding box center [234, 278] width 205 height 23
type input "1 brownie"
drag, startPoint x: 388, startPoint y: 240, endPoint x: 380, endPoint y: 241, distance: 7.4
click at [387, 240] on div "Choose your label style Standard FDA label USA (FDA) Standard FDA label Tabular…" at bounding box center [317, 255] width 370 height 135
drag, startPoint x: 389, startPoint y: 181, endPoint x: 471, endPoint y: 183, distance: 82.2
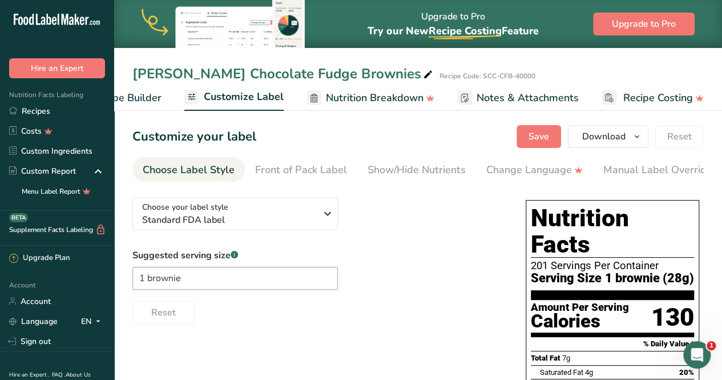
click at [471, 181] on nav "Choose Label Style Front of Pack Label Show/Hide Nutrients Change Language Manu…" at bounding box center [417, 169] width 571 height 25
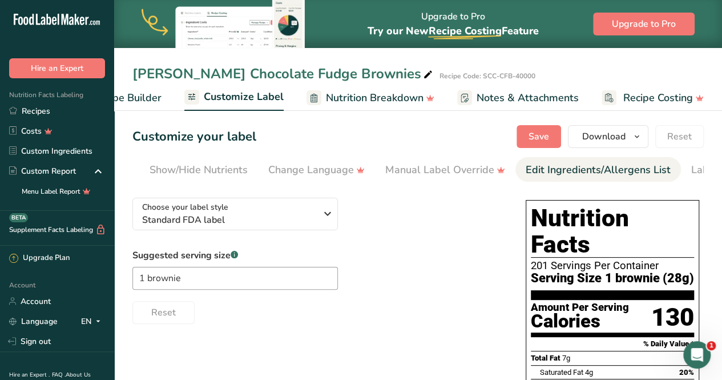
click at [539, 167] on div "Edit Ingredients/Allergens List" at bounding box center [598, 169] width 145 height 15
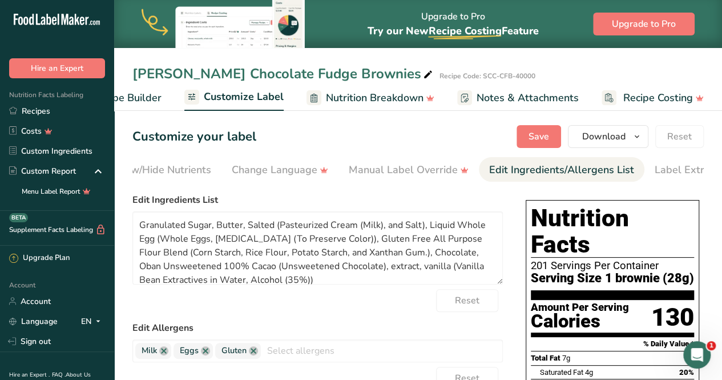
scroll to position [0, 285]
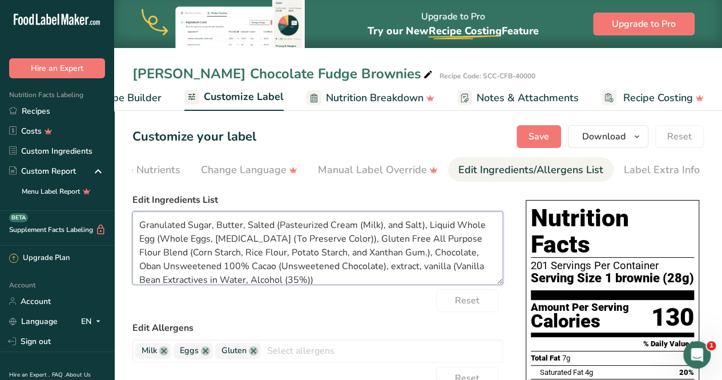
drag, startPoint x: 187, startPoint y: 223, endPoint x: 136, endPoint y: 227, distance: 51.5
click at [135, 227] on textarea "Granulated Sugar, Butter, Salted (Pasteurized Cream (Milk), and Salt), Liquid W…" at bounding box center [317, 247] width 370 height 73
click at [168, 227] on textarea "Sugar, Butter, Salted (Pasteurized Cream (Milk), and Salt), Liquid Whole Egg (W…" at bounding box center [317, 247] width 370 height 73
click at [252, 229] on textarea "Sugar, Salted Butter, Salted (Pasteurized Cream (Milk), and Salt), Liquid Whole…" at bounding box center [317, 247] width 370 height 73
click at [301, 241] on textarea "Sugar, Salted Butter (Pasteurized Cream (Milk), and Salt), Liquid Whole Egg (Wh…" at bounding box center [317, 247] width 370 height 73
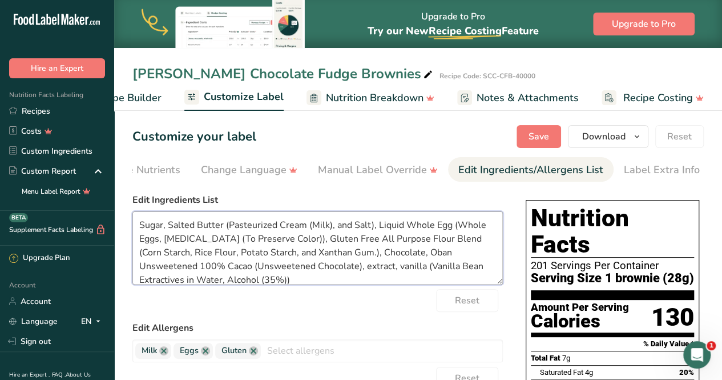
click at [381, 257] on textarea "Sugar, Salted Butter (Pasteurized Cream (Milk), and Salt), Liquid Whole Egg (Wh…" at bounding box center [317, 247] width 370 height 73
click at [425, 252] on textarea "Sugar, Salted Butter (Pasteurized Cream (Milk), and Salt), Liquid Whole Egg (Wh…" at bounding box center [317, 247] width 370 height 73
drag, startPoint x: 195, startPoint y: 268, endPoint x: 359, endPoint y: 253, distance: 164.5
click at [359, 253] on textarea "Sugar, Salted Butter (Pasteurized Cream (Milk), and Salt), Liquid Whole Egg (Wh…" at bounding box center [317, 247] width 370 height 73
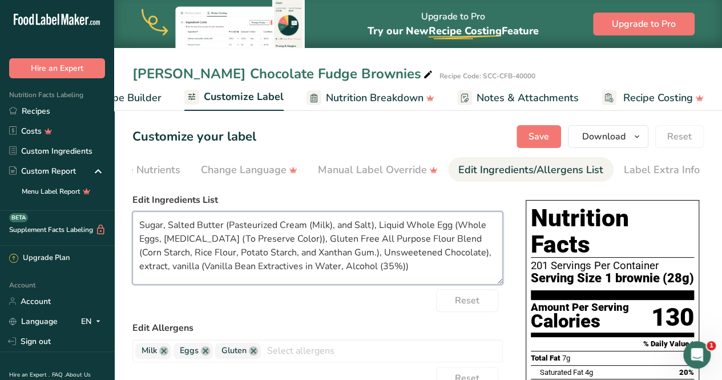
click at [348, 256] on textarea "Sugar, Salted Butter (Pasteurized Cream (Milk), and Salt), Liquid Whole Egg (Wh…" at bounding box center [317, 247] width 370 height 73
click at [457, 255] on textarea "Sugar, Salted Butter (Pasteurized Cream (Milk), and Salt), Liquid Whole Egg (Wh…" at bounding box center [317, 247] width 370 height 73
click at [463, 255] on textarea "Sugar, Salted Butter (Pasteurized Cream (Milk), and Salt), Liquid Whole Egg (Wh…" at bounding box center [317, 247] width 370 height 73
click at [380, 272] on textarea "Sugar, Salted Butter (Pasteurized Cream (Milk), and Salt), Liquid Whole Egg (Wh…" at bounding box center [317, 247] width 370 height 73
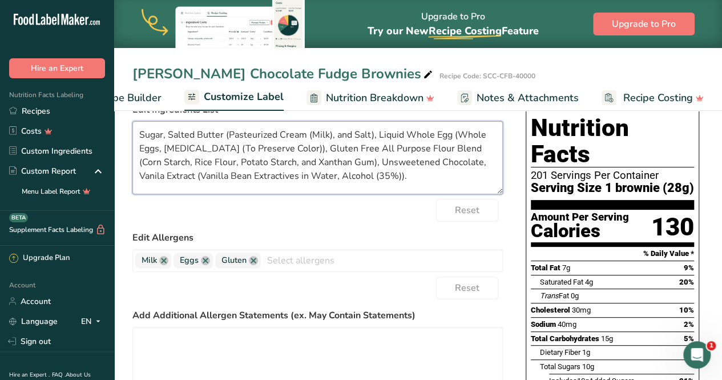
scroll to position [114, 0]
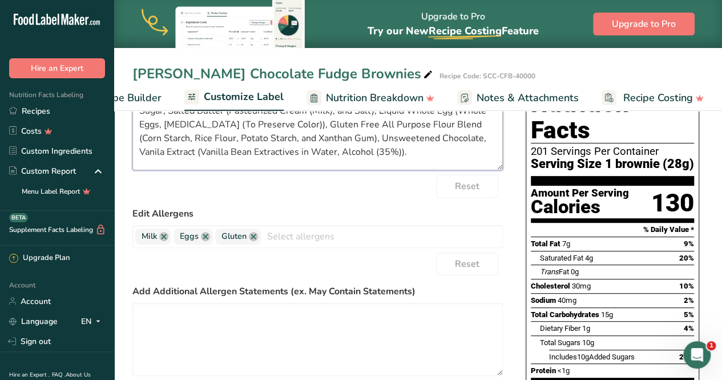
click at [478, 142] on textarea "Sugar, Salted Butter (Pasteurized Cream (Milk), and Salt), Liquid Whole Egg (Wh…" at bounding box center [317, 133] width 370 height 73
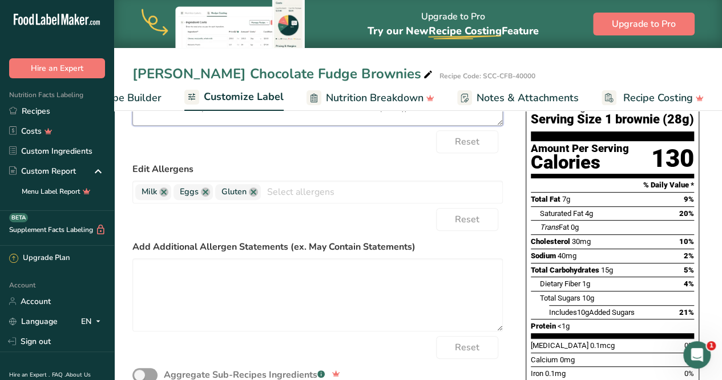
scroll to position [92, 0]
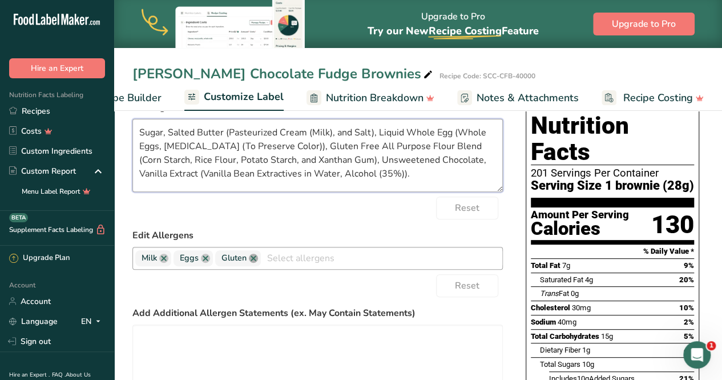
type textarea "Sugar, Salted Butter (Pasteurized Cream (Milk), and Salt), Liquid Whole Egg (Wh…"
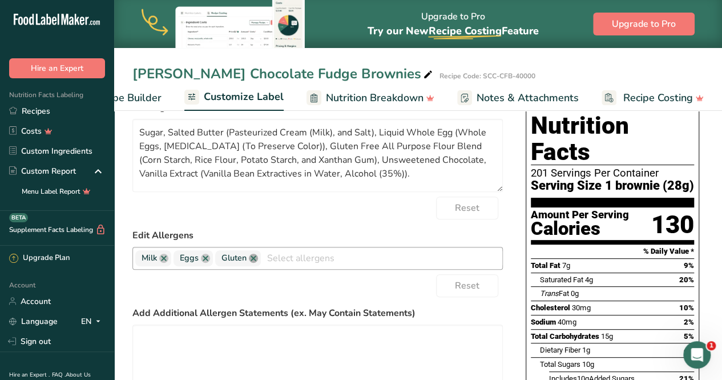
click at [252, 260] on link at bounding box center [253, 257] width 9 height 9
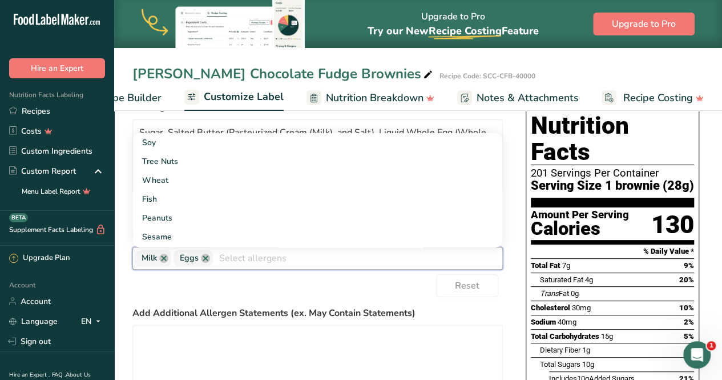
click at [265, 296] on div "Reset" at bounding box center [317, 285] width 370 height 23
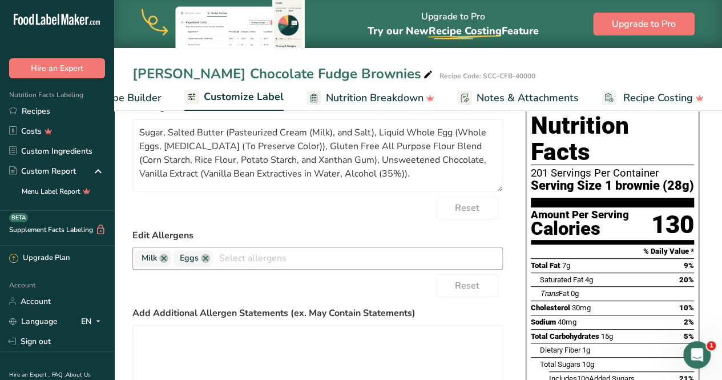
scroll to position [0, 0]
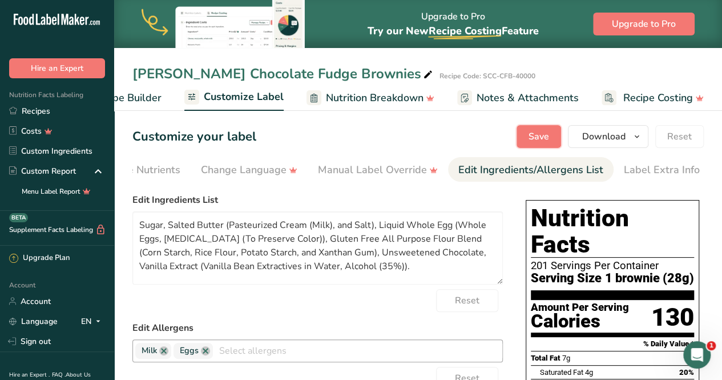
drag, startPoint x: 546, startPoint y: 138, endPoint x: 540, endPoint y: 164, distance: 27.0
click at [546, 138] on span "Save" at bounding box center [539, 137] width 21 height 14
click at [34, 113] on link "Recipes" at bounding box center [57, 111] width 114 height 20
